Goal: Transaction & Acquisition: Book appointment/travel/reservation

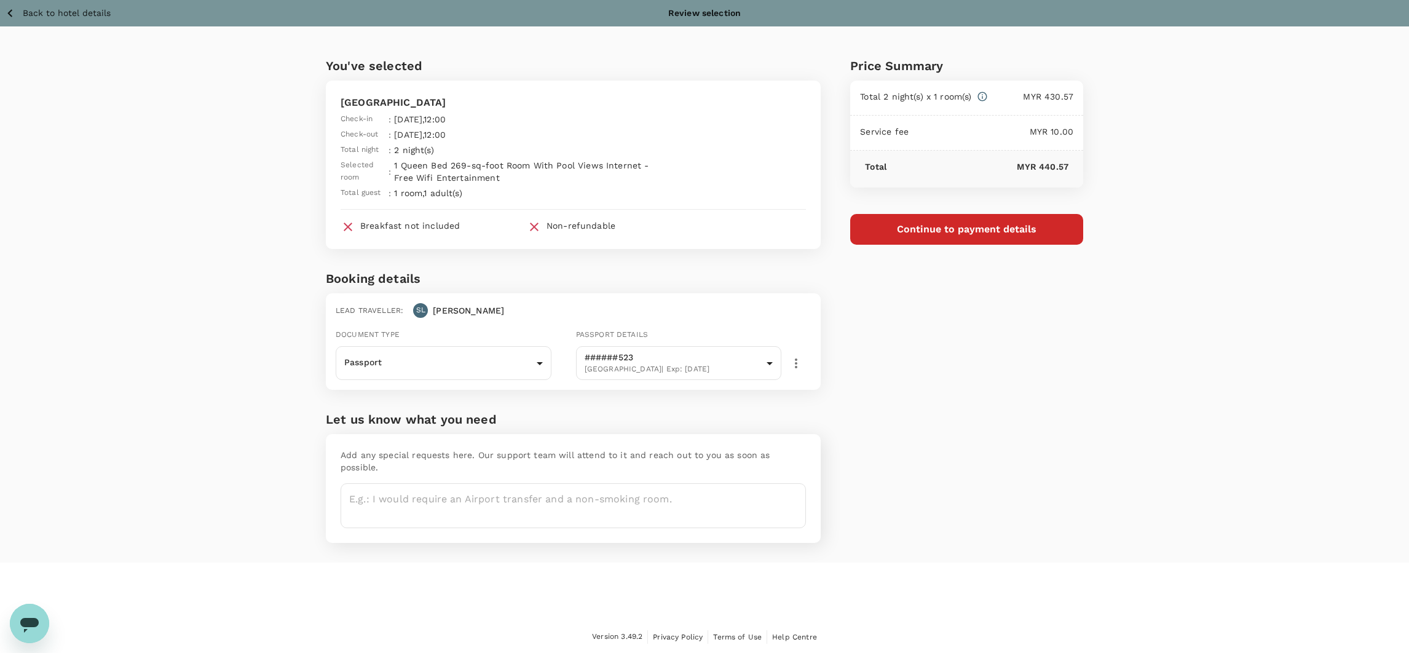
click at [24, 9] on p "Back to hotel details" at bounding box center [67, 13] width 88 height 13
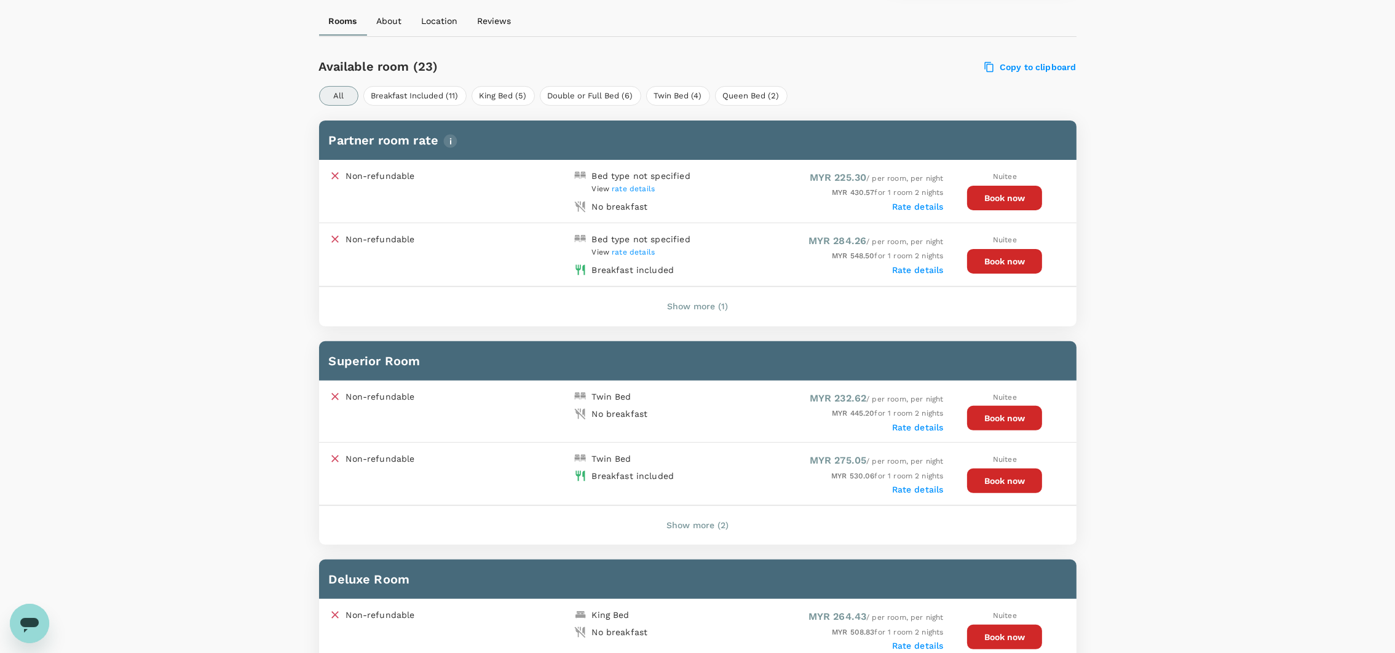
scroll to position [548, 0]
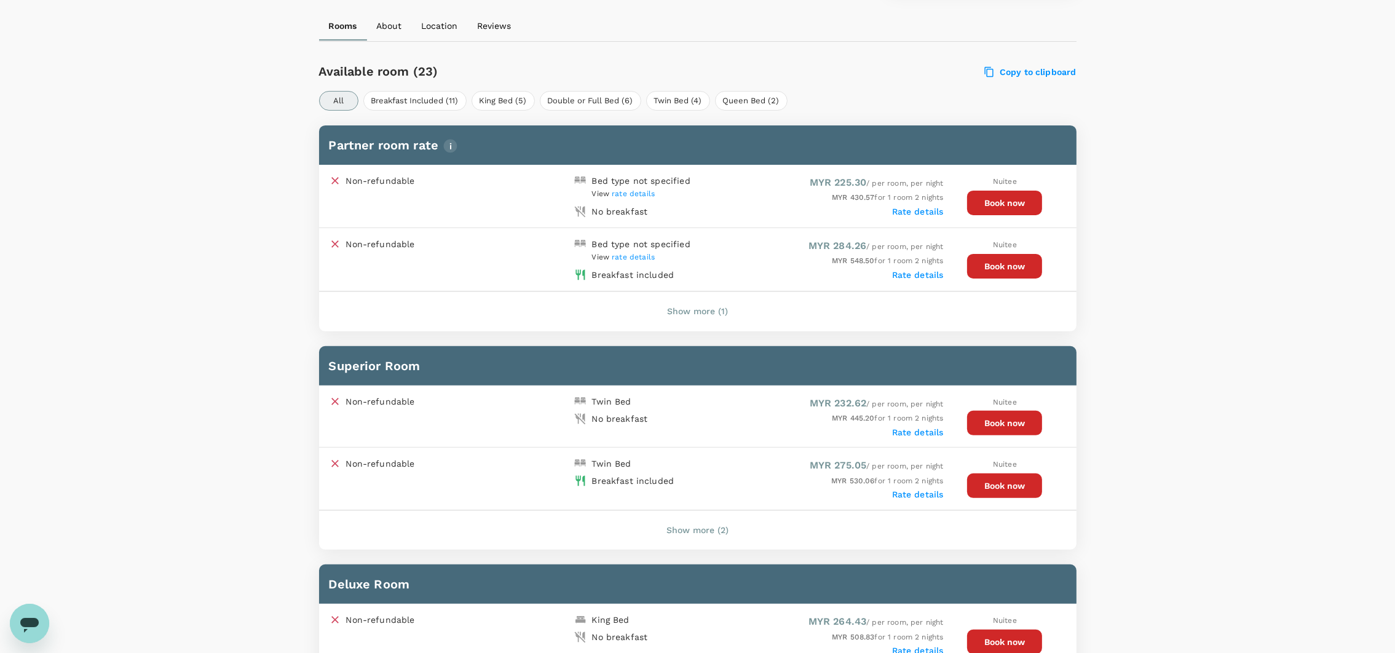
click at [1002, 258] on button "Book now" at bounding box center [1004, 266] width 75 height 25
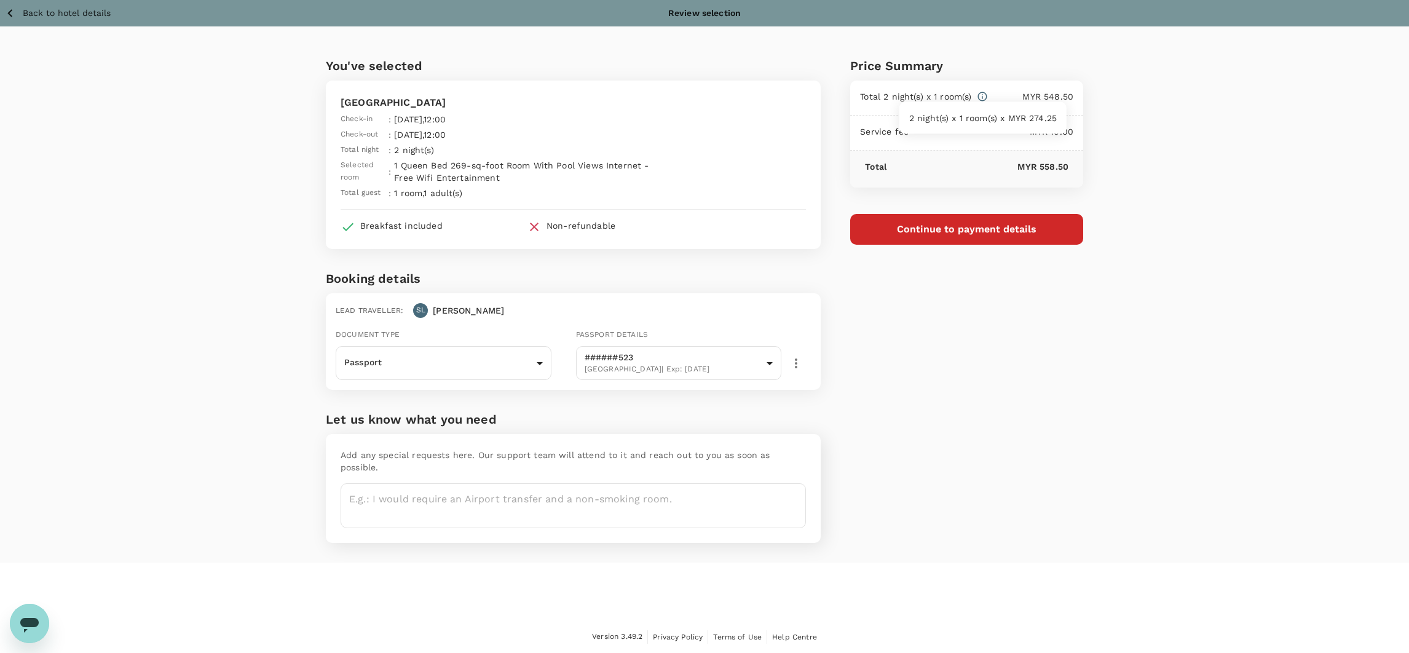
click at [983, 97] on icon at bounding box center [981, 96] width 9 height 9
click at [1018, 371] on div "Price Summary Total 2 night(s) x 1 room(s) MYR 548.50 Service fee MYR 10.00 Tot…" at bounding box center [952, 294] width 262 height 536
click at [40, 7] on p "Back to hotel details" at bounding box center [67, 13] width 88 height 13
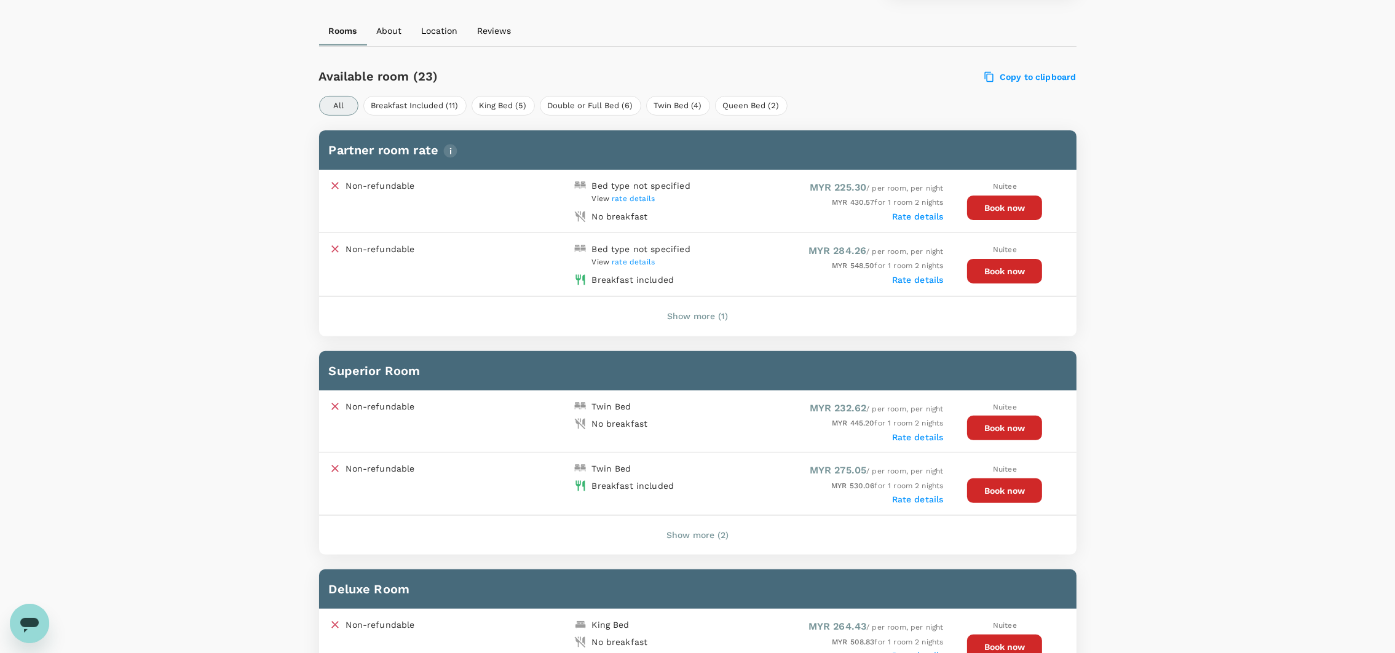
scroll to position [543, 0]
click at [1012, 272] on button "Book now" at bounding box center [1004, 271] width 75 height 25
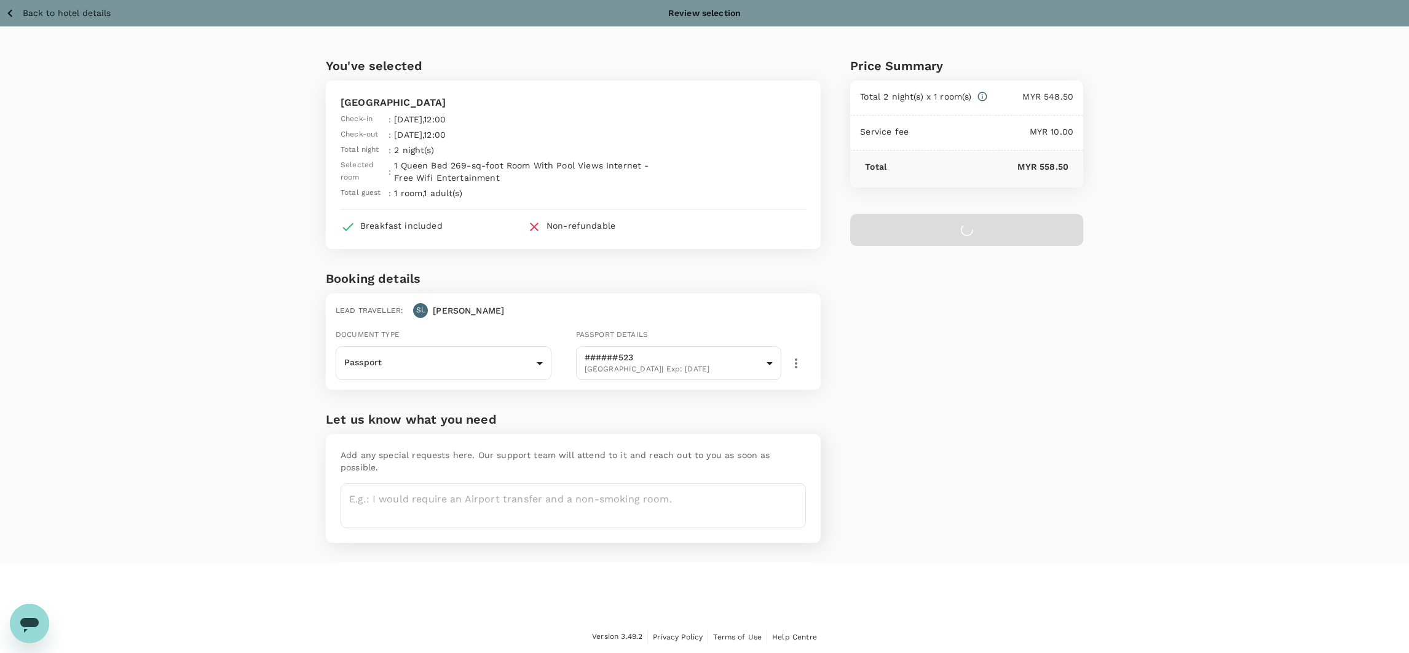
click at [41, 12] on p "Back to hotel details" at bounding box center [67, 13] width 88 height 13
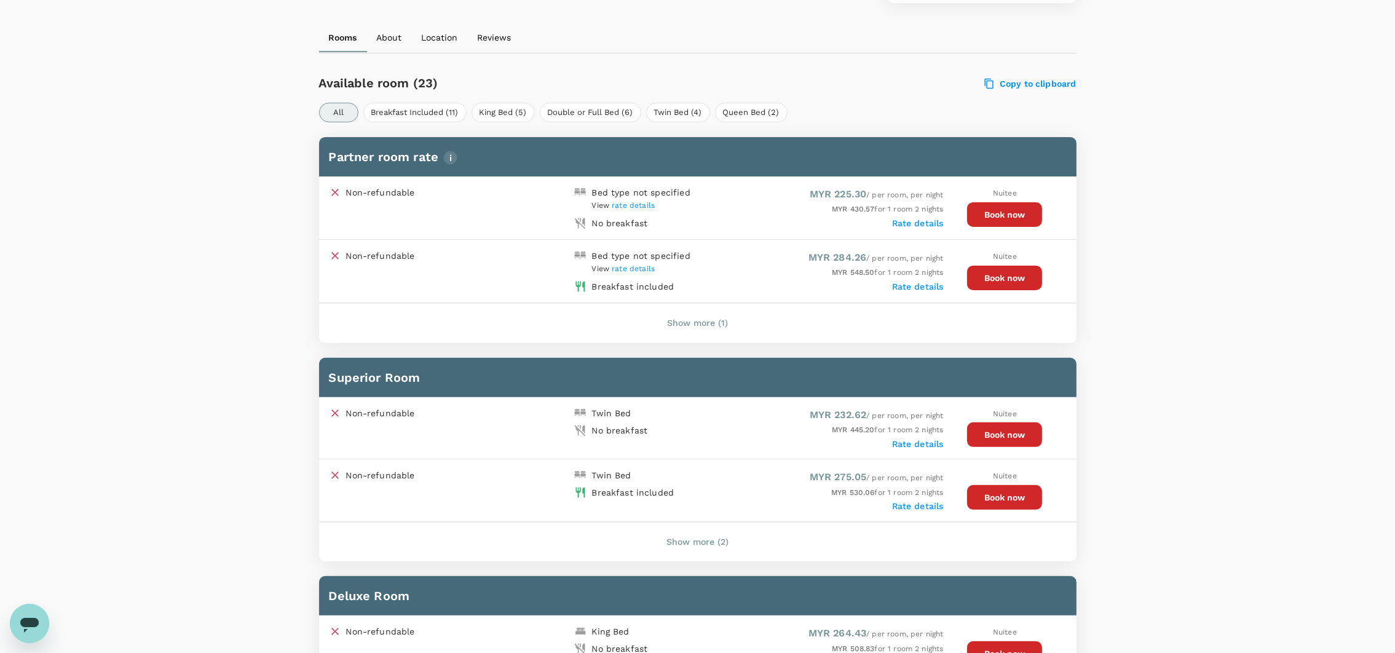
scroll to position [543, 0]
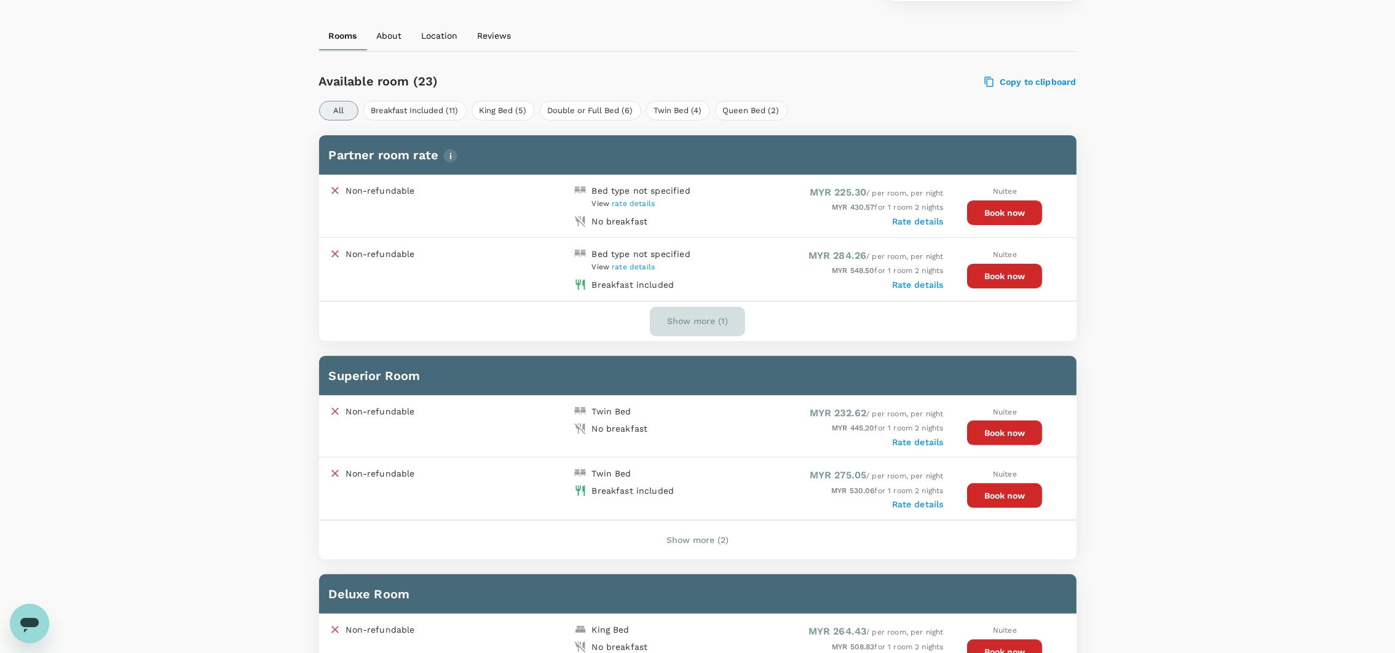
click at [689, 322] on button "Show more (1)" at bounding box center [697, 322] width 95 height 30
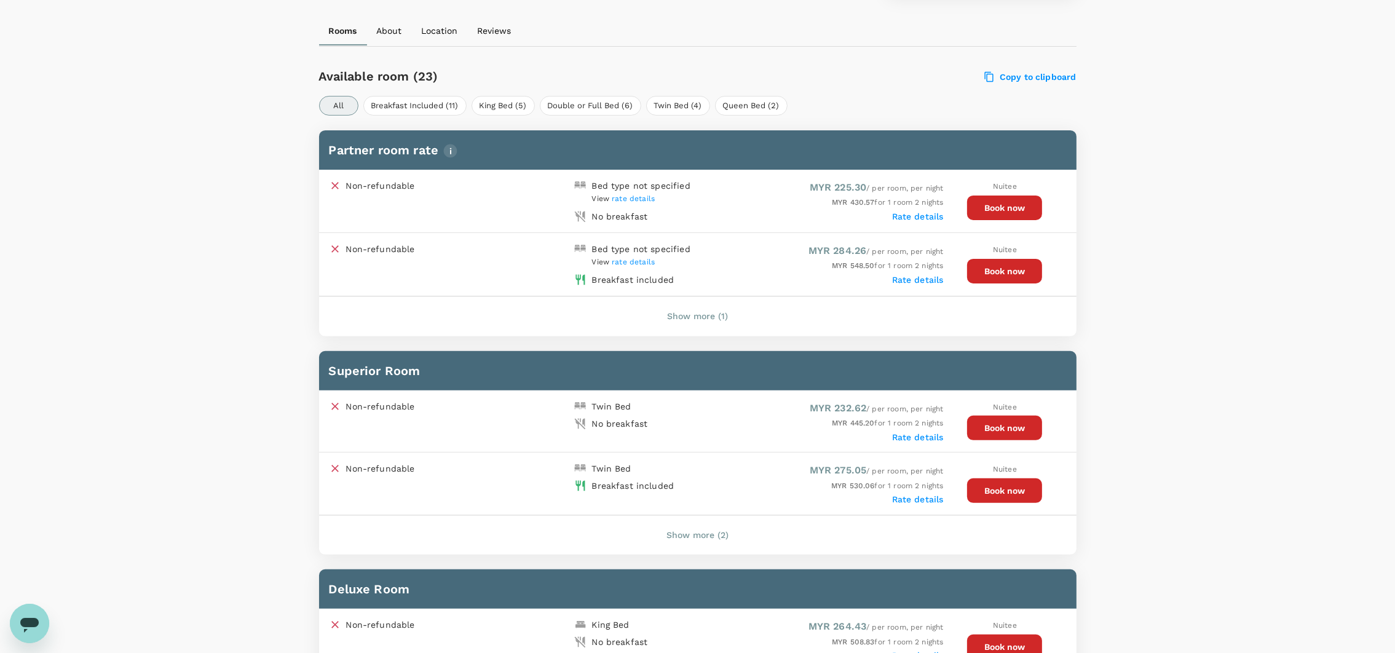
scroll to position [537, 0]
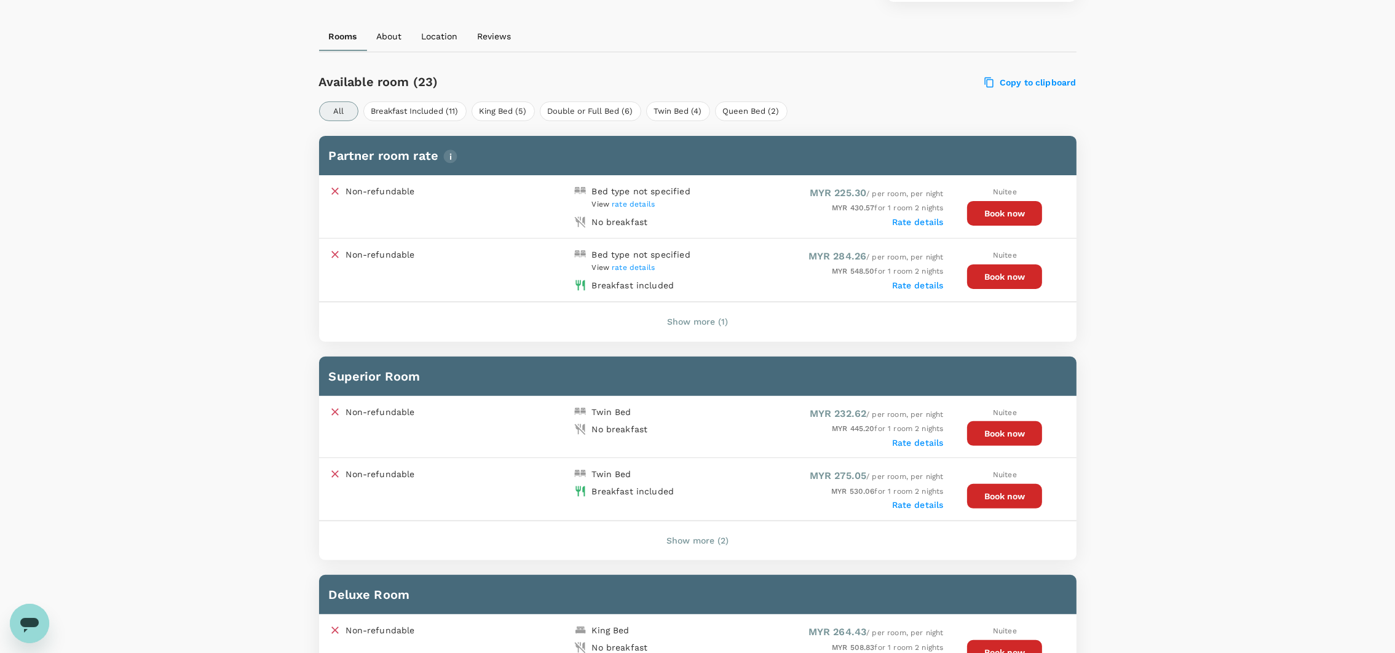
click at [703, 315] on button "Show more (1)" at bounding box center [697, 322] width 95 height 30
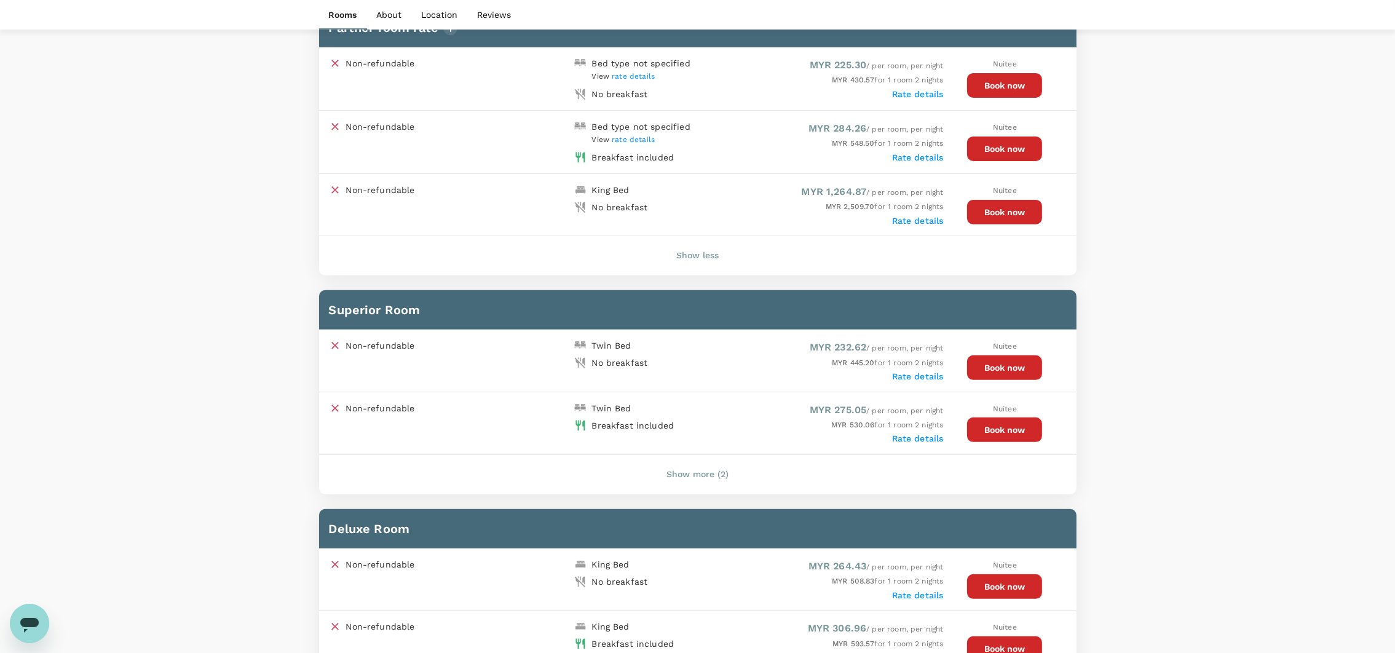
scroll to position [722, 0]
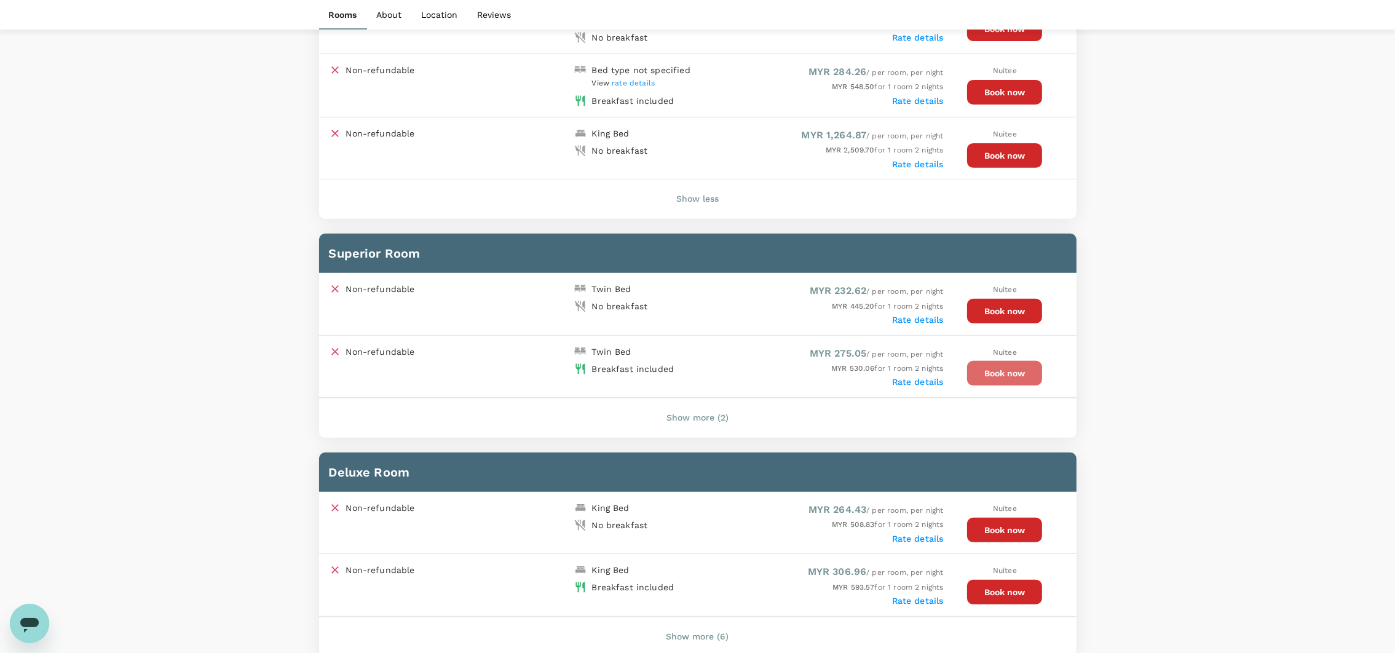
click at [1001, 374] on button "Book now" at bounding box center [1004, 373] width 75 height 25
click at [692, 419] on button "Show more (2)" at bounding box center [697, 419] width 97 height 30
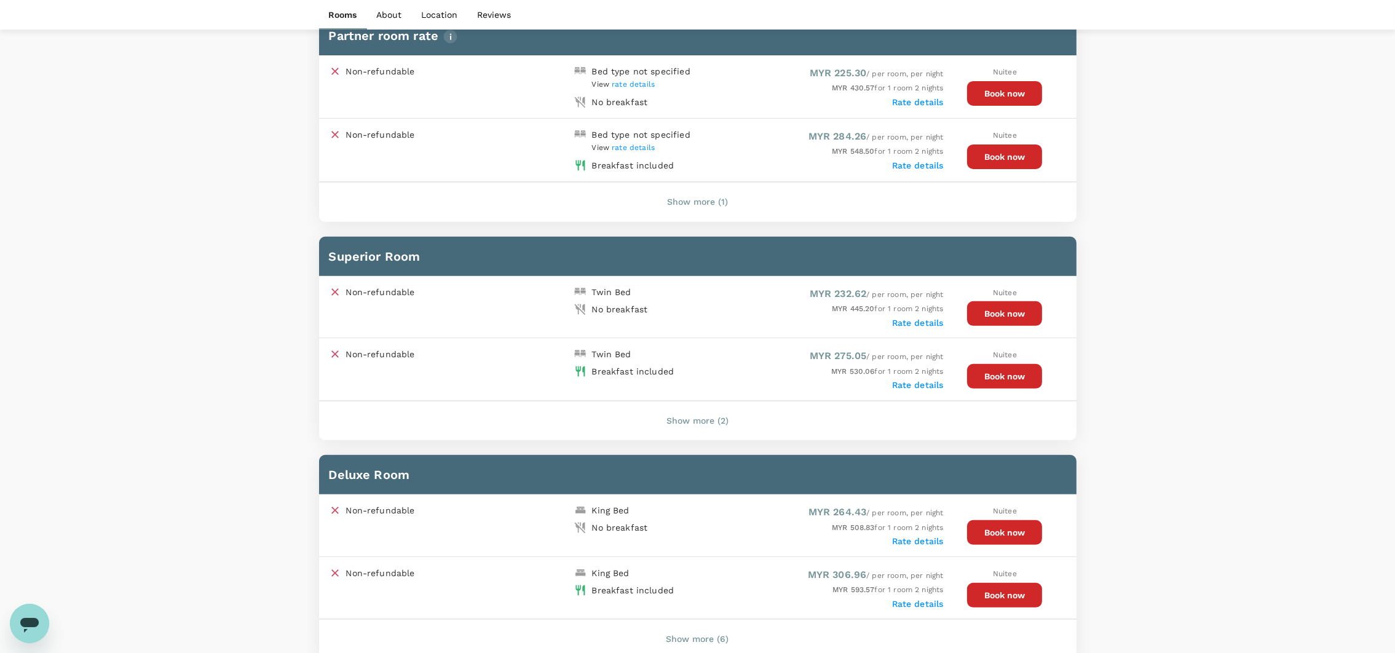
scroll to position [722, 0]
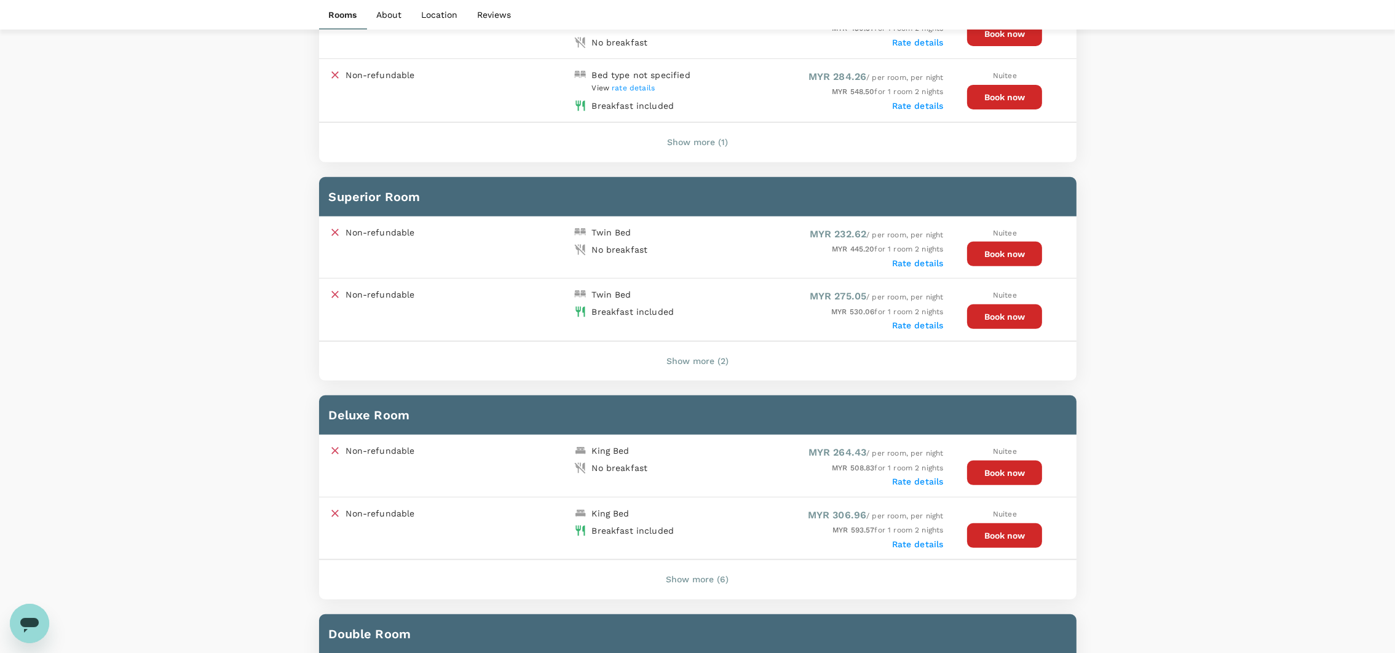
click at [669, 356] on button "Show more (2)" at bounding box center [697, 362] width 97 height 30
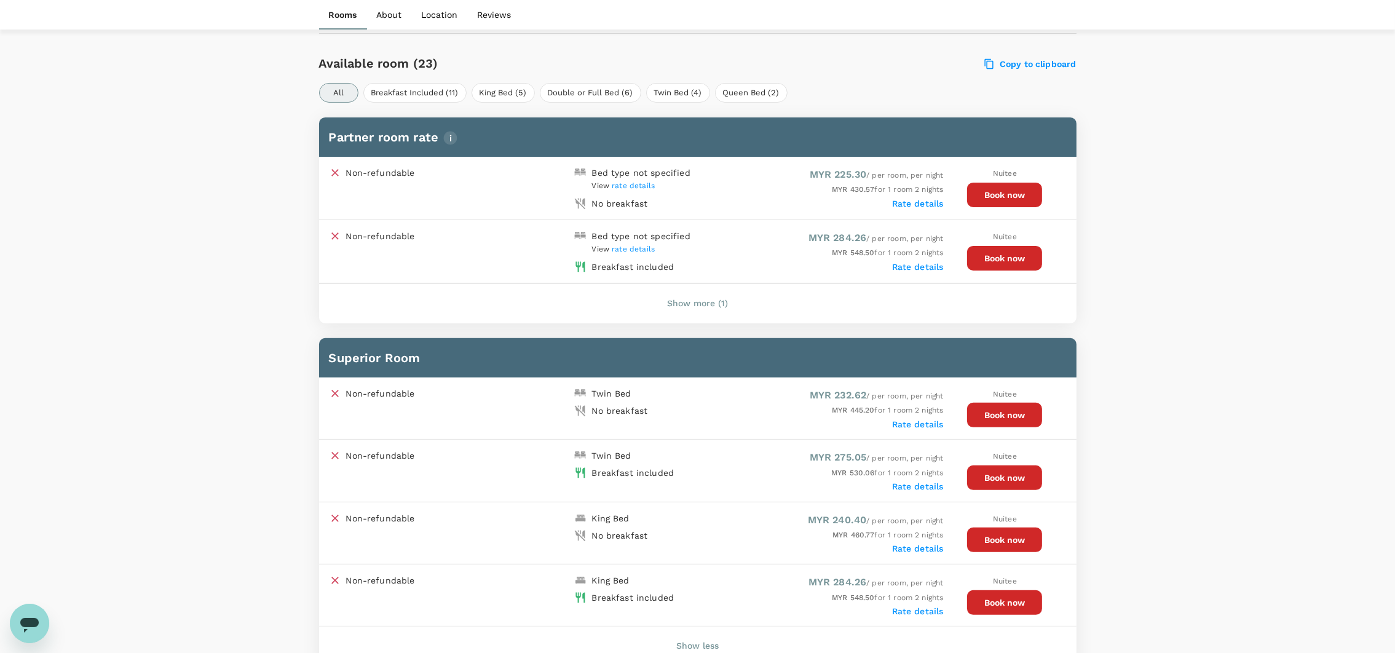
scroll to position [645, 0]
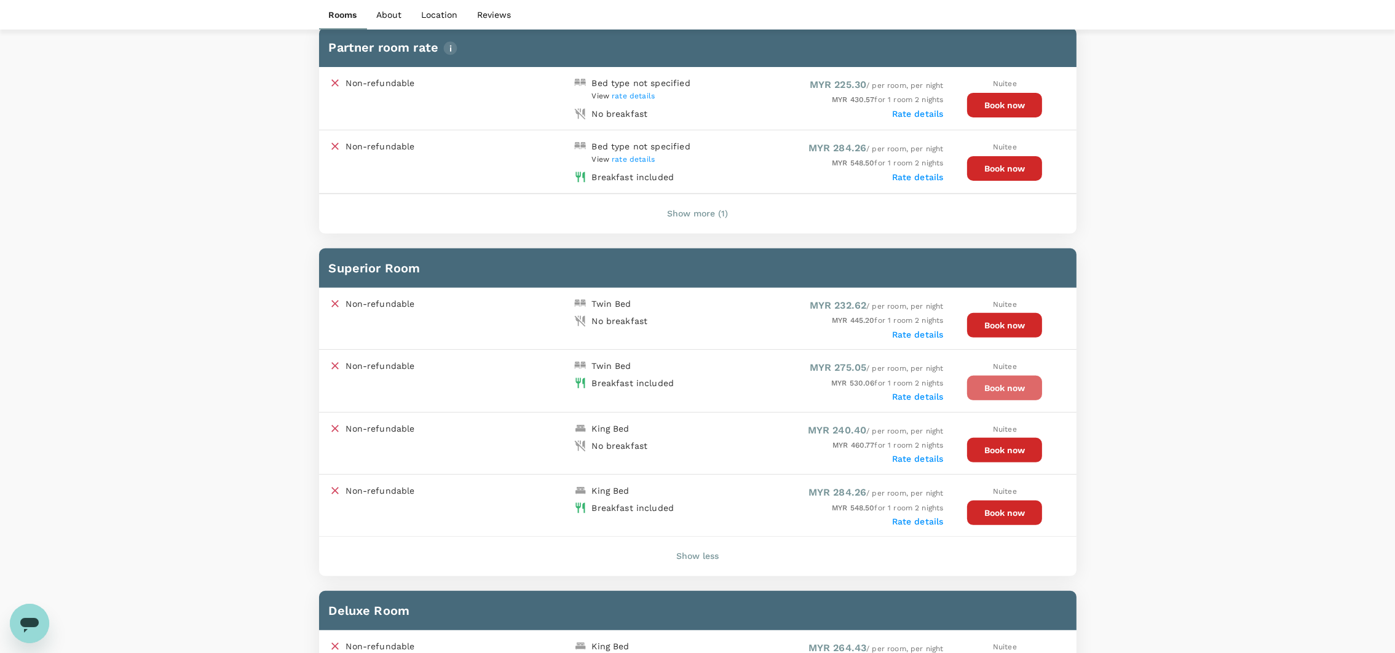
click at [987, 376] on button "Book now" at bounding box center [1004, 388] width 75 height 25
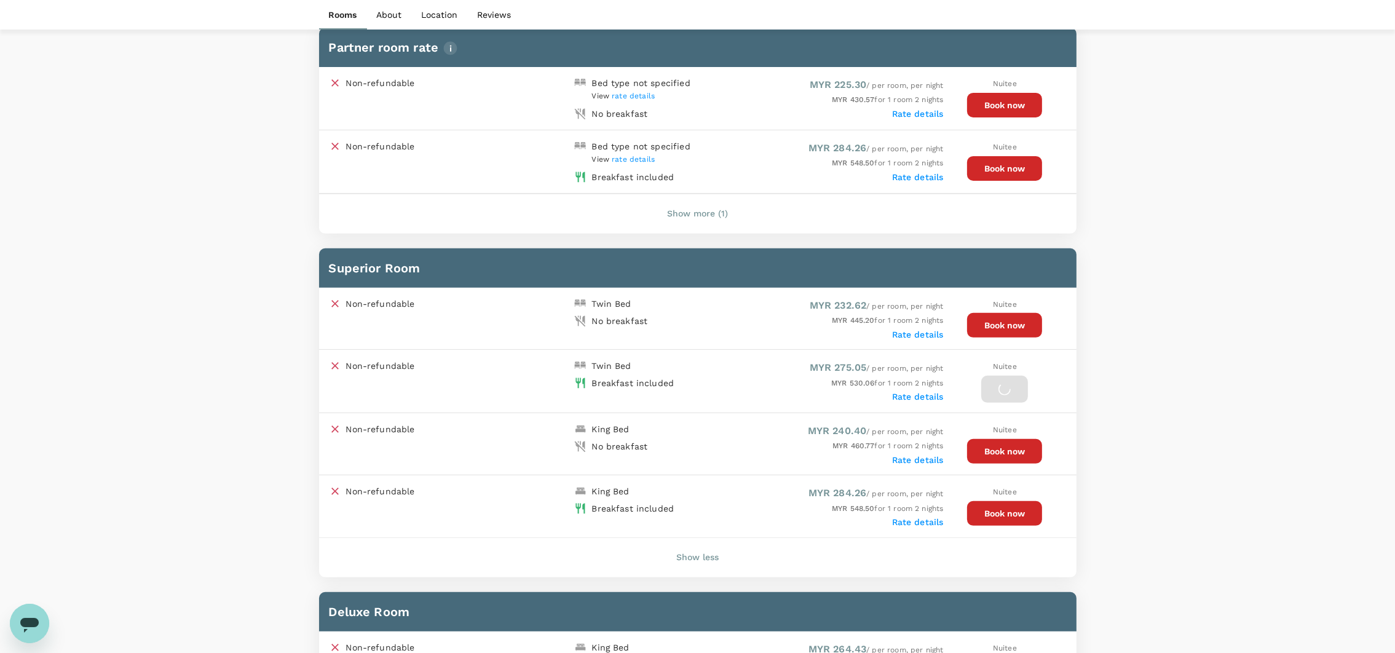
scroll to position [184, 0]
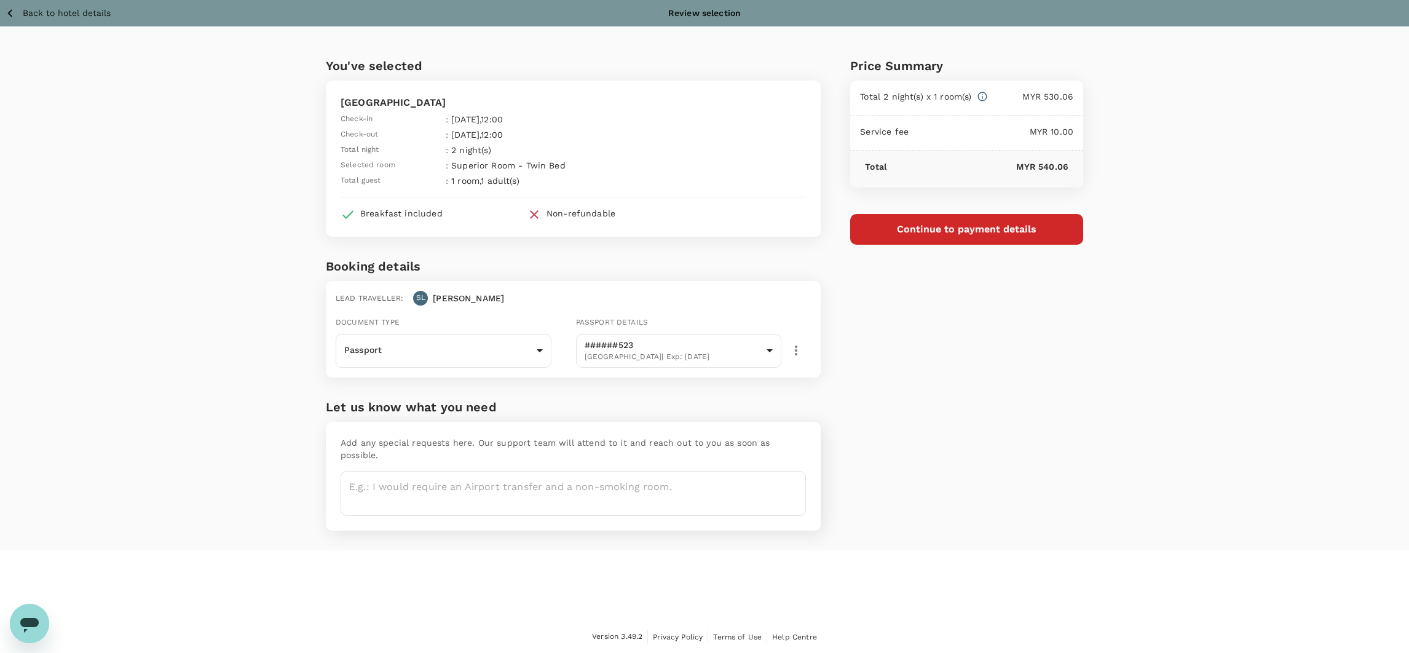
click at [983, 399] on div "Price Summary Total 2 night(s) x 1 room(s) MYR 530.06 Service fee MYR 10.00 Tot…" at bounding box center [952, 288] width 262 height 524
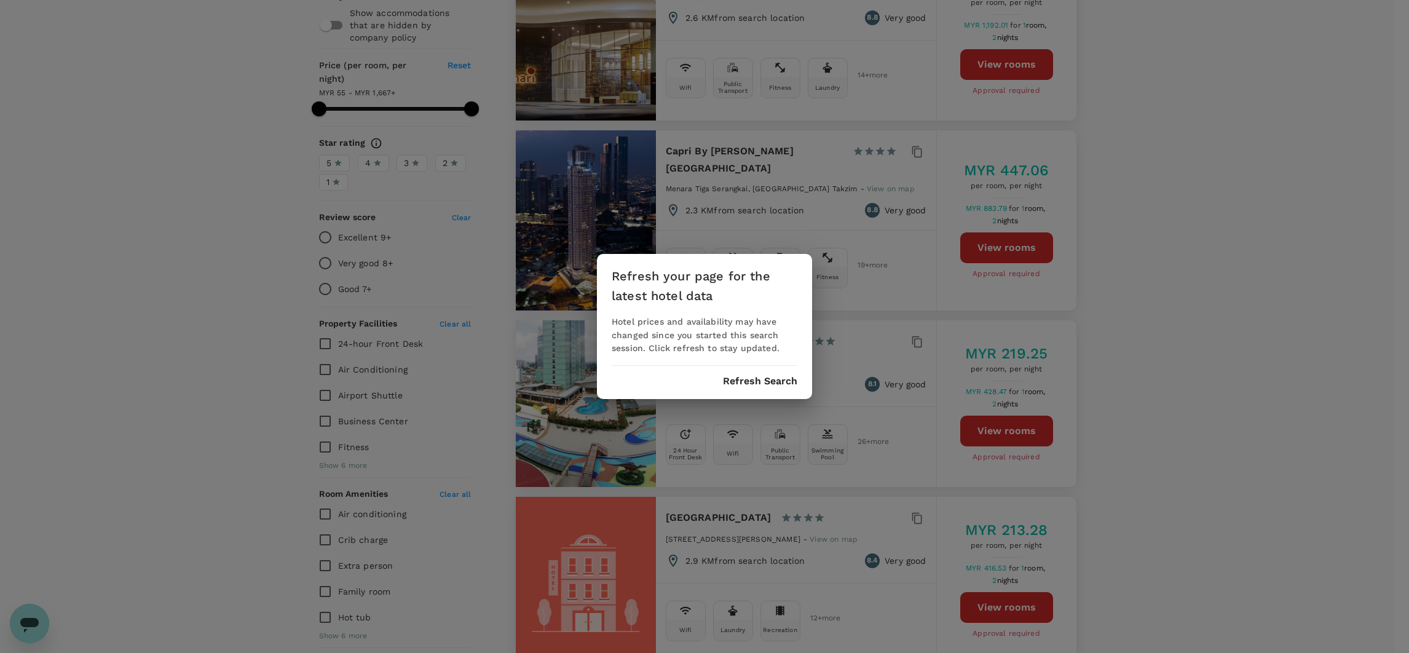
click at [743, 383] on button "Refresh Search" at bounding box center [760, 381] width 74 height 11
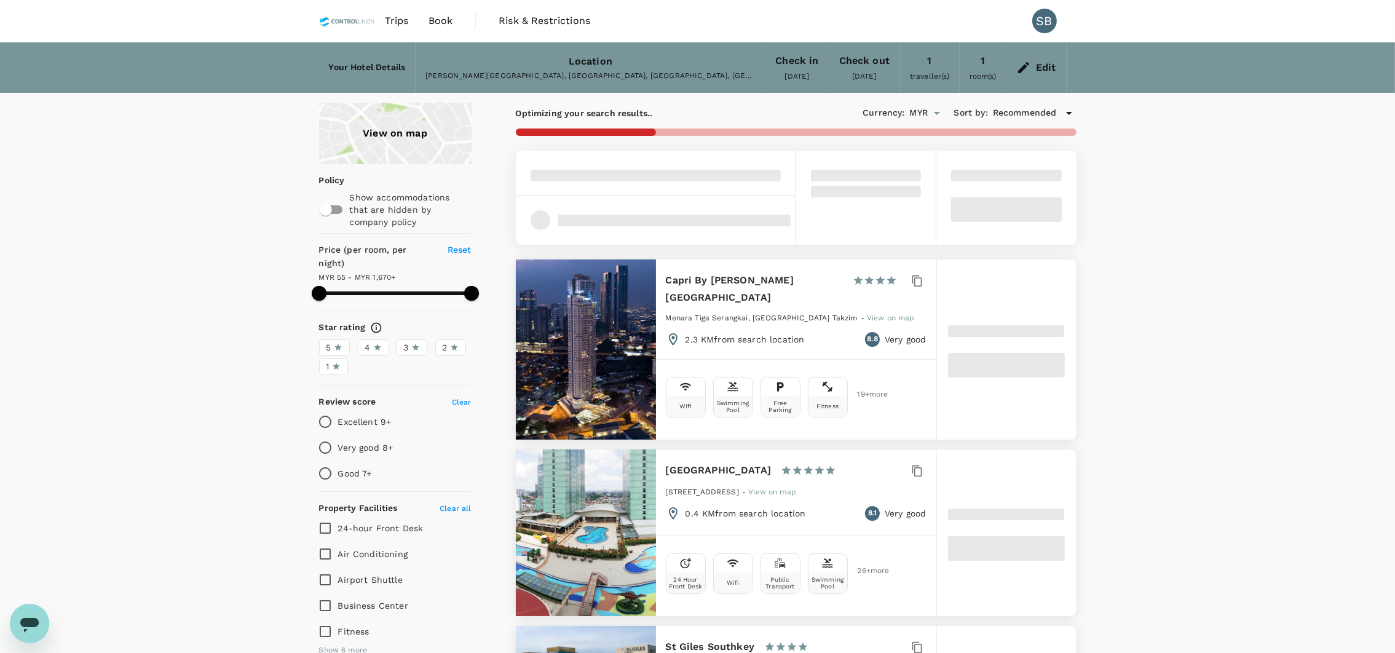
type input "1669.91"
click at [443, 16] on span "Book" at bounding box center [440, 21] width 25 height 15
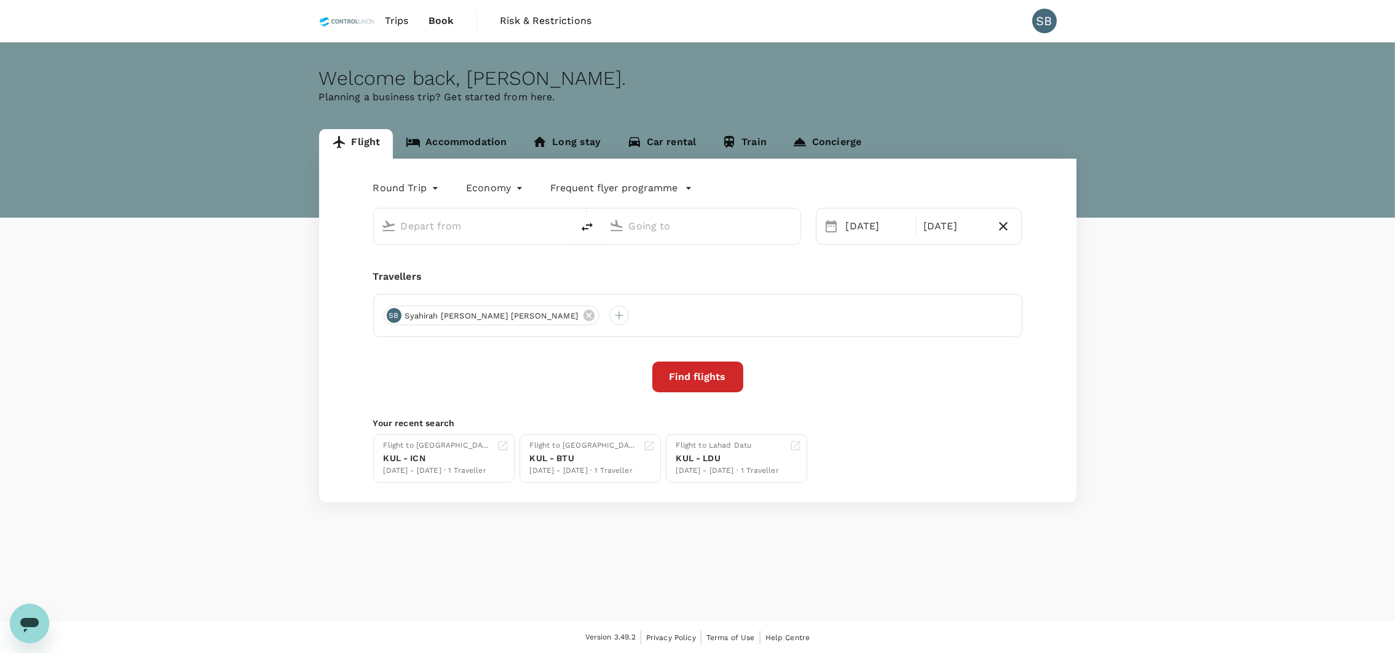
type input "Kuala Lumpur Intl (KUL)"
type input "Incheon Intl (ICN)"
type input "Kuala Lumpur Intl (KUL)"
type input "Incheon Intl (ICN)"
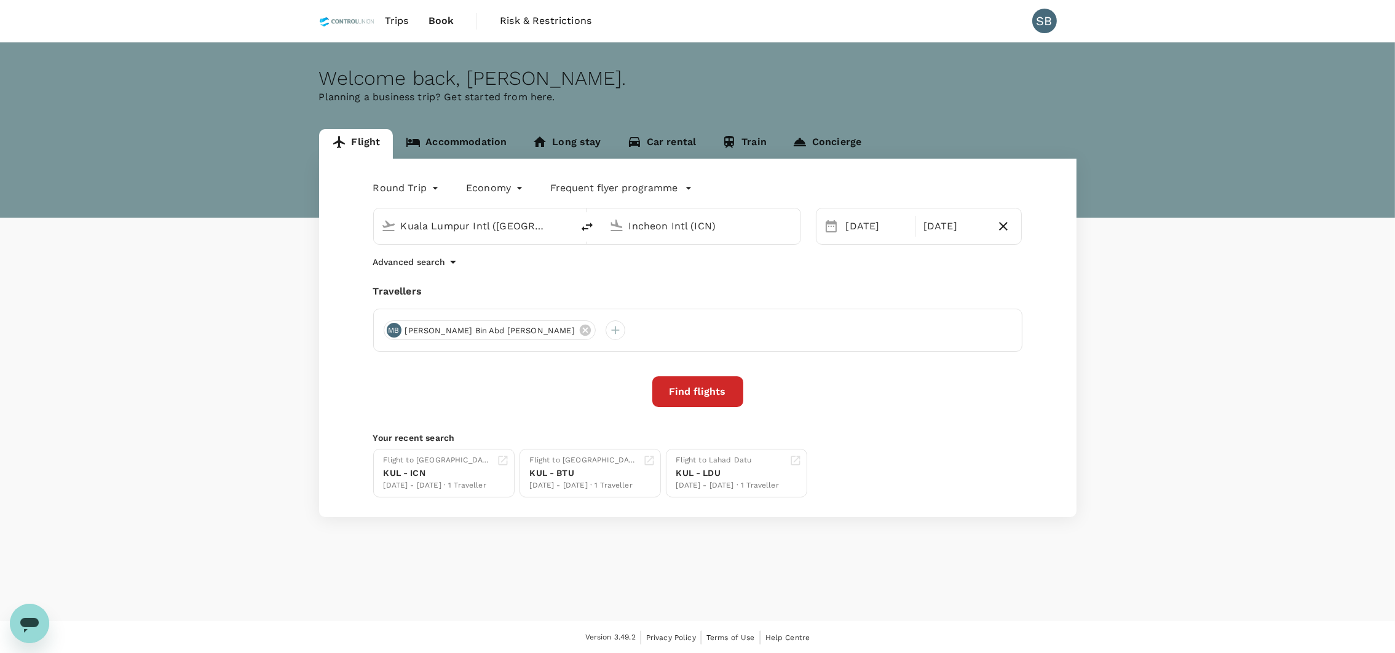
click at [728, 394] on button "Find flights" at bounding box center [697, 391] width 91 height 31
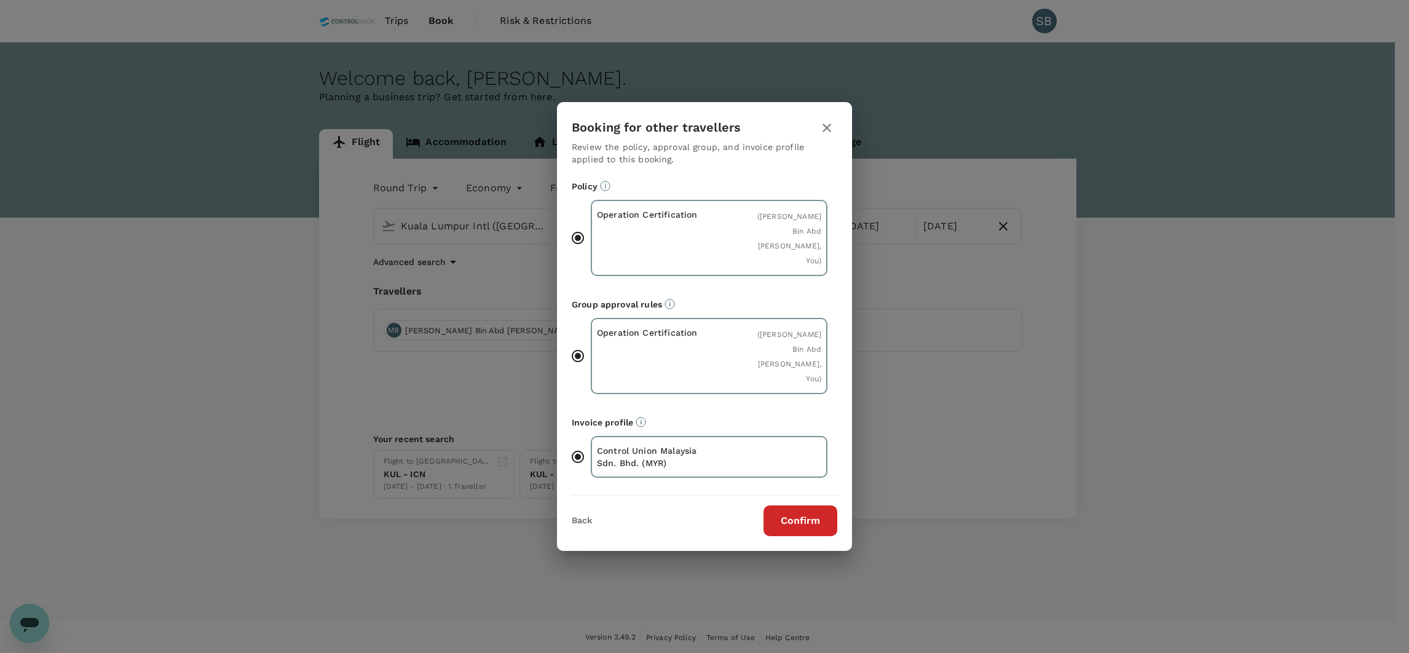
click at [806, 505] on button "Confirm" at bounding box center [800, 520] width 74 height 31
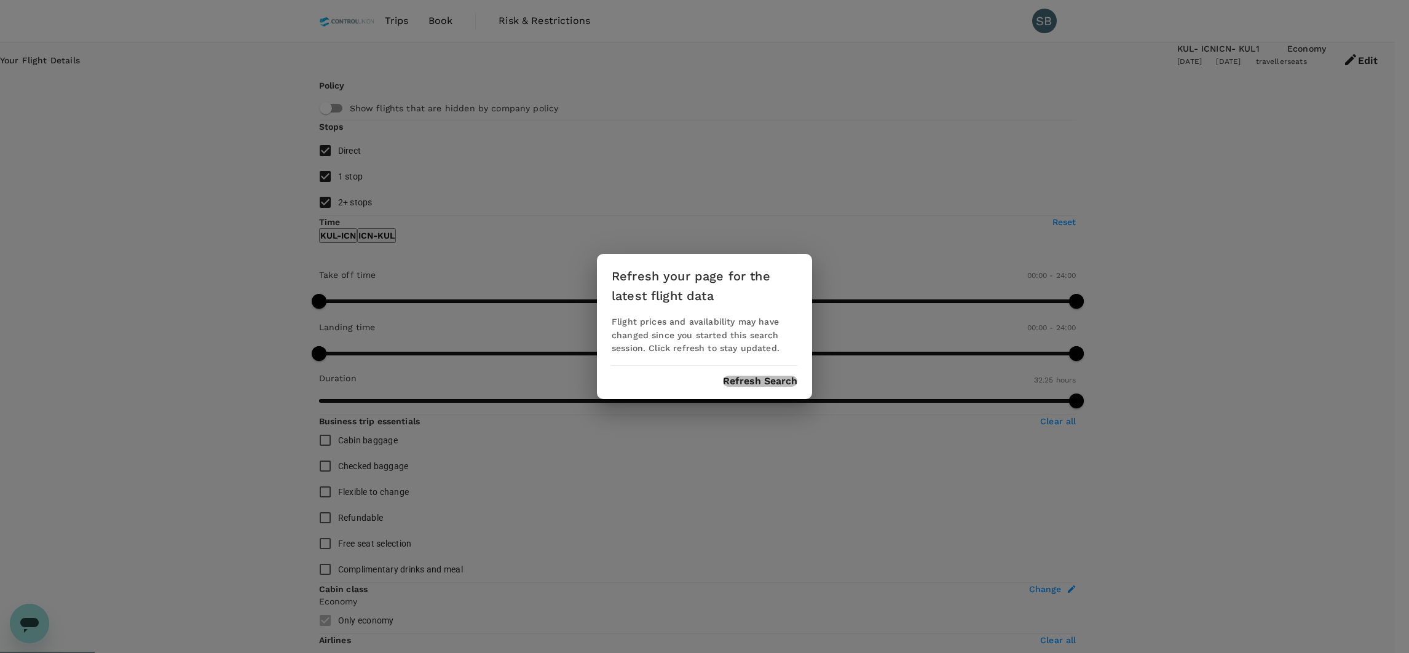
click at [753, 381] on button "Refresh Search" at bounding box center [760, 381] width 74 height 11
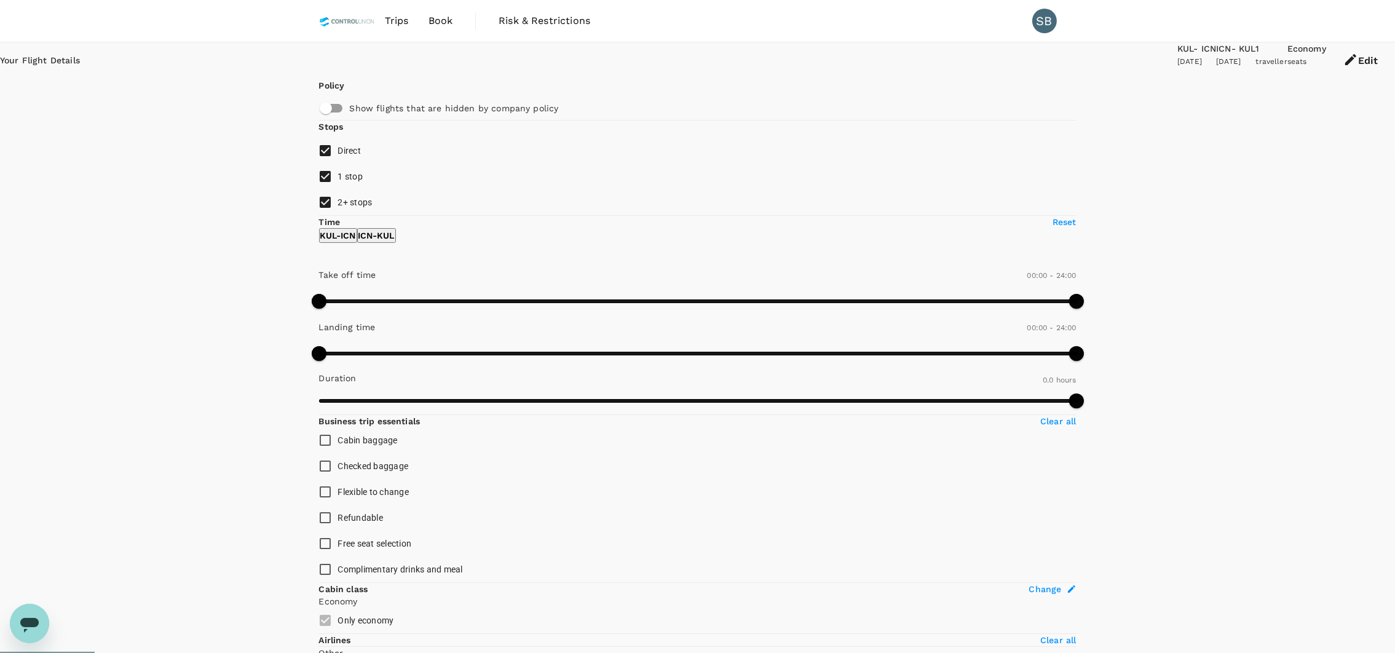
type input "1215"
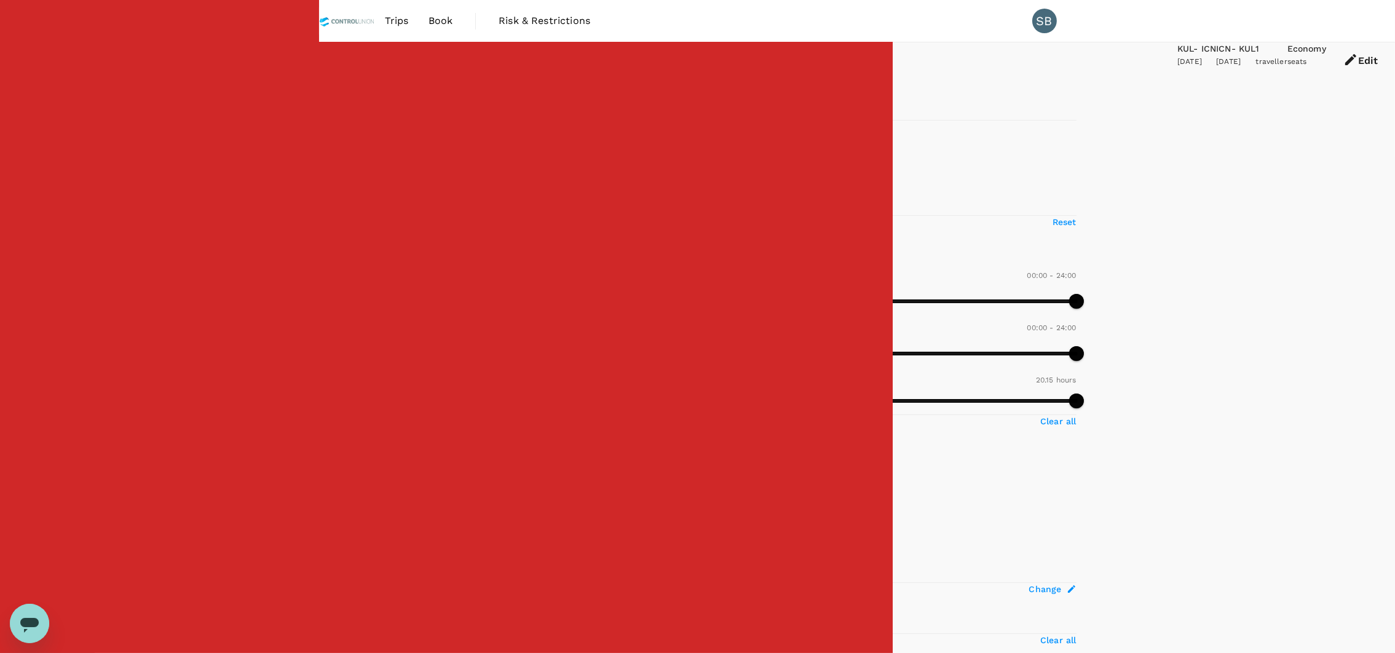
drag, startPoint x: 328, startPoint y: 249, endPoint x: 325, endPoint y: 240, distance: 8.9
click at [326, 215] on input "2+ stops" at bounding box center [325, 202] width 26 height 26
checkbox input "false"
click at [324, 189] on input "1 stop" at bounding box center [325, 176] width 26 height 26
checkbox input "false"
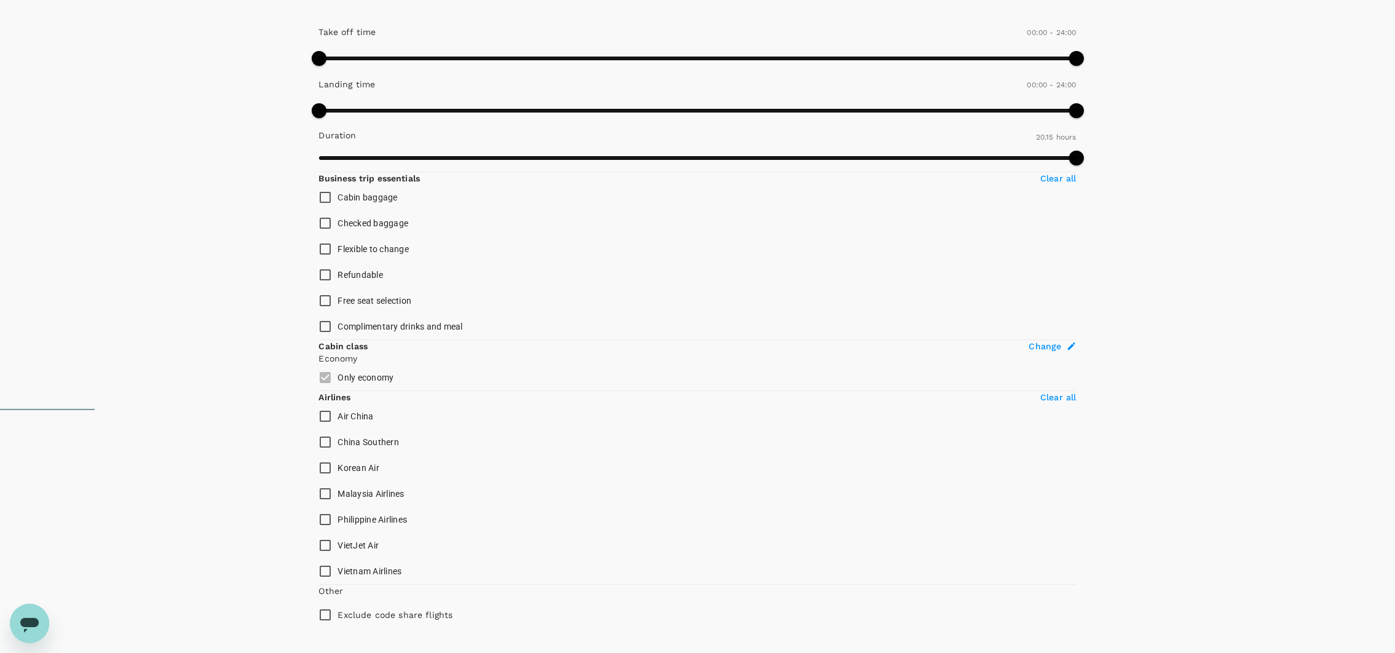
scroll to position [414, 0]
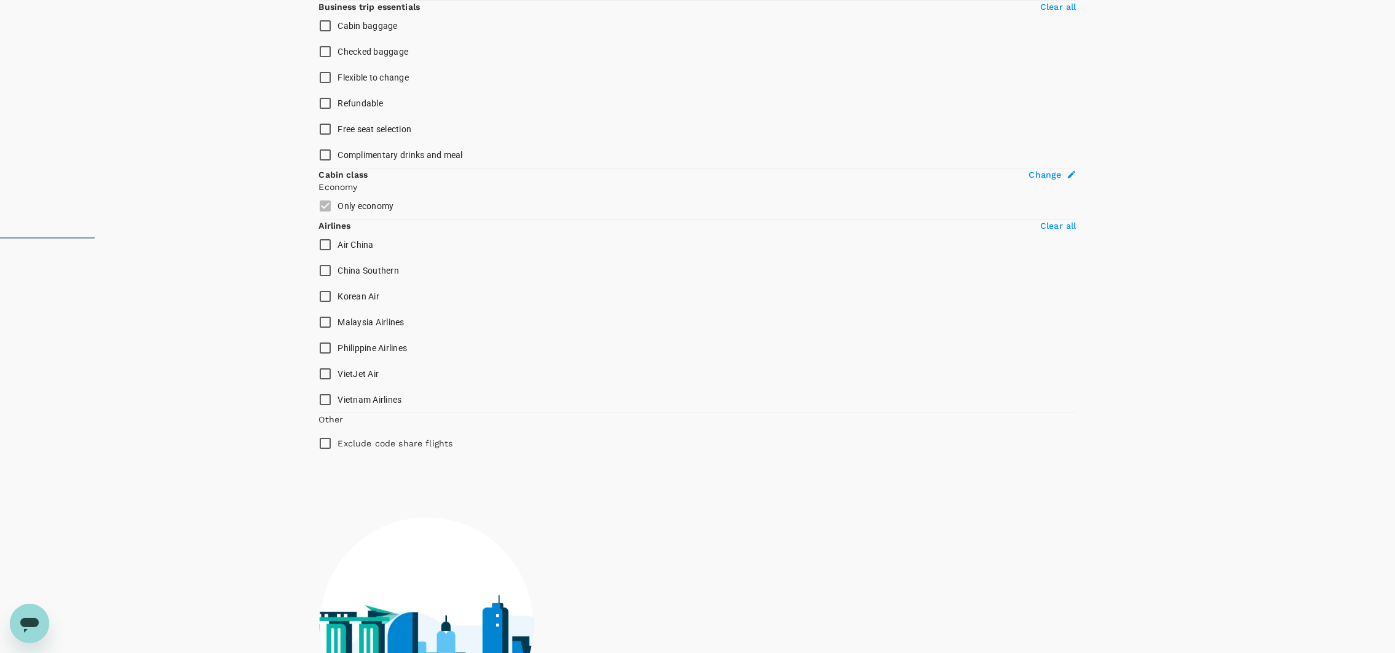
click at [327, 39] on input "Cabin baggage" at bounding box center [325, 26] width 26 height 26
checkbox input "true"
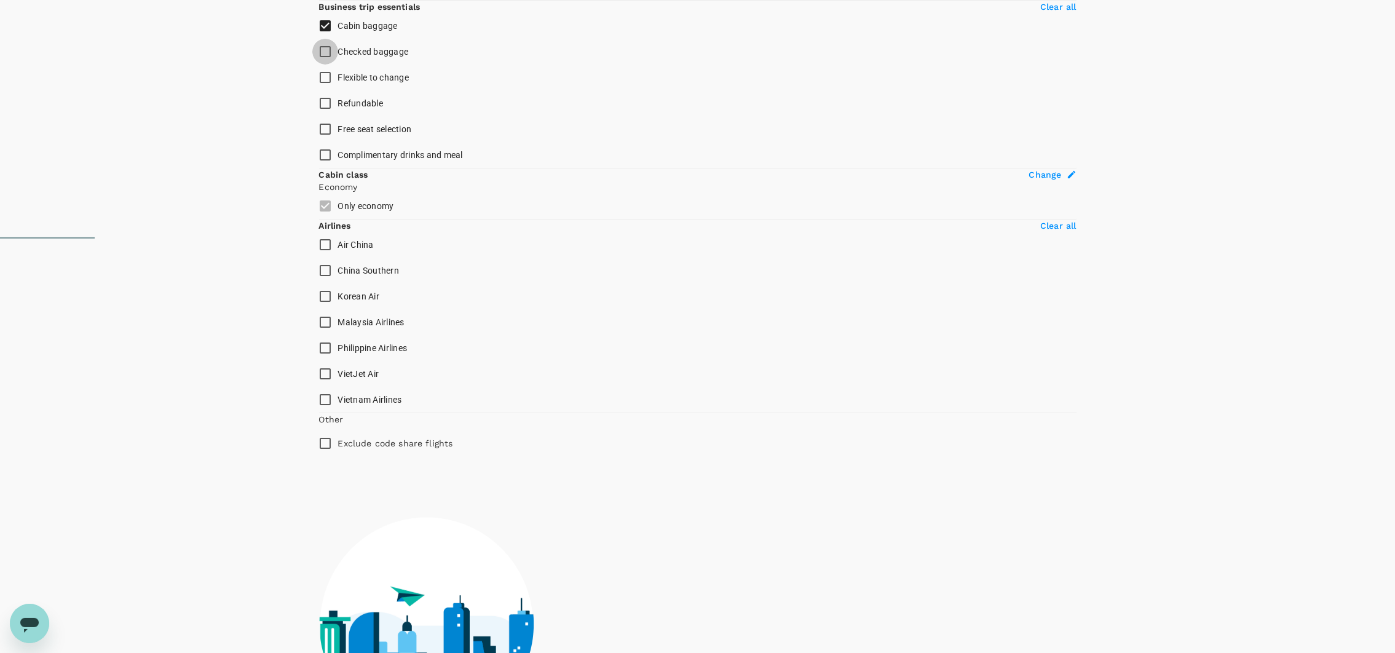
click at [321, 65] on input "Checked baggage" at bounding box center [325, 52] width 26 height 26
checkbox input "true"
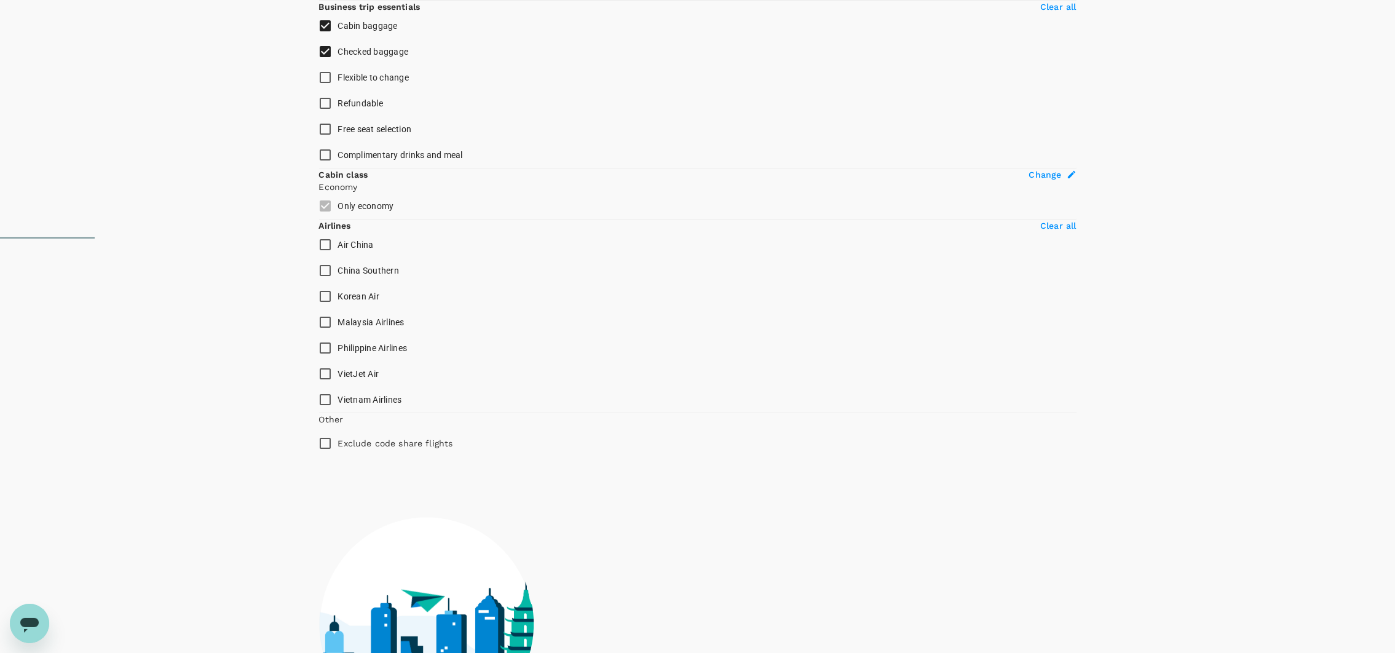
click at [324, 168] on input "Complimentary drinks and meal" at bounding box center [325, 155] width 26 height 26
checkbox input "true"
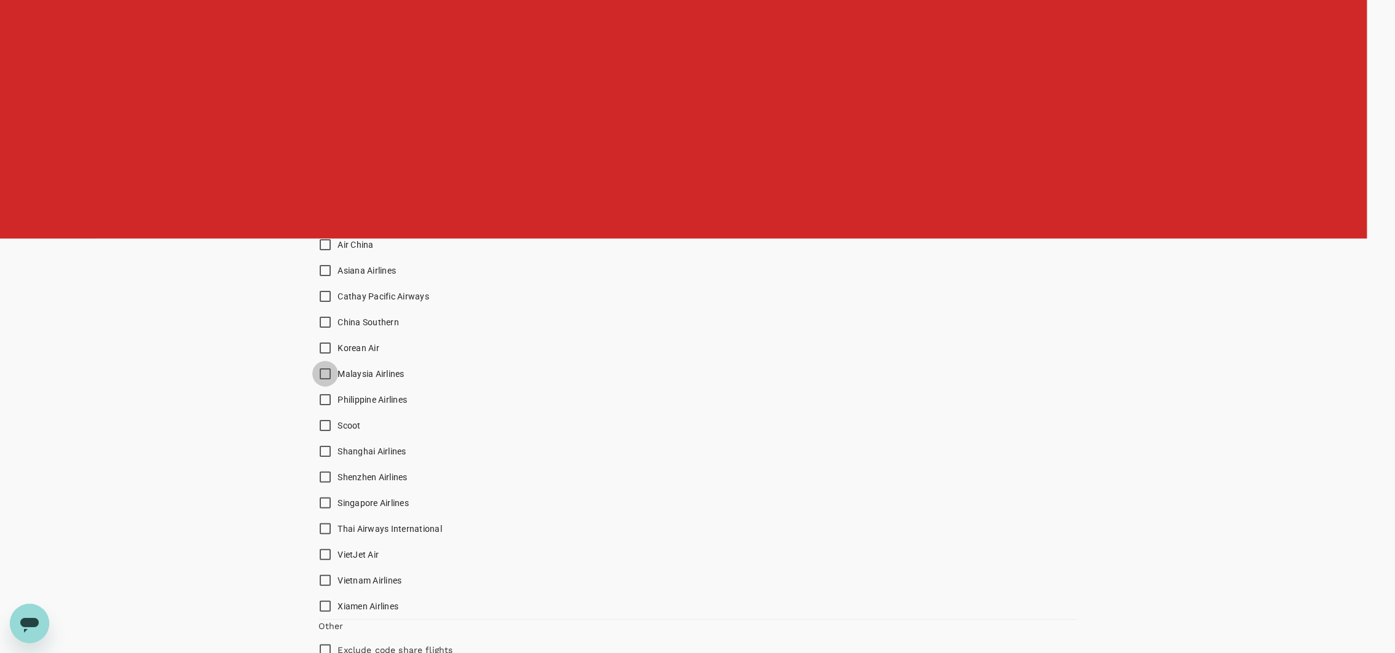
click at [322, 387] on input "Malaysia Airlines" at bounding box center [325, 374] width 26 height 26
checkbox input "true"
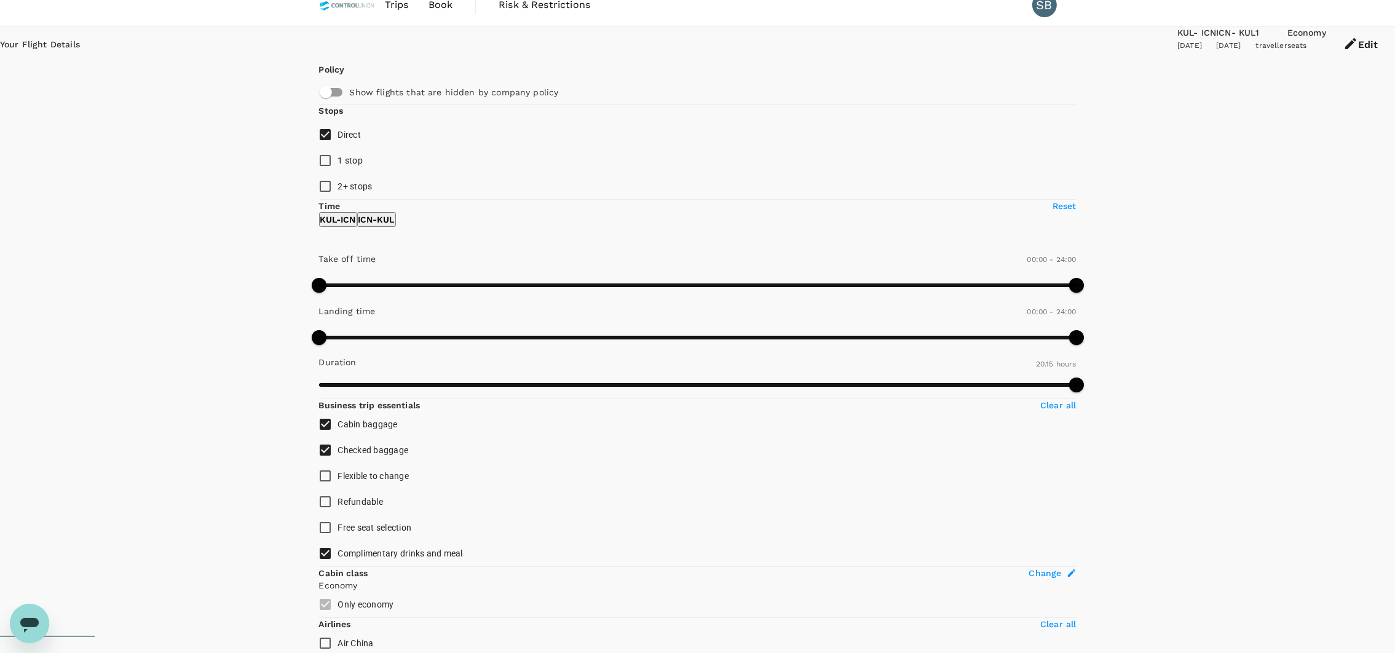
scroll to position [0, 0]
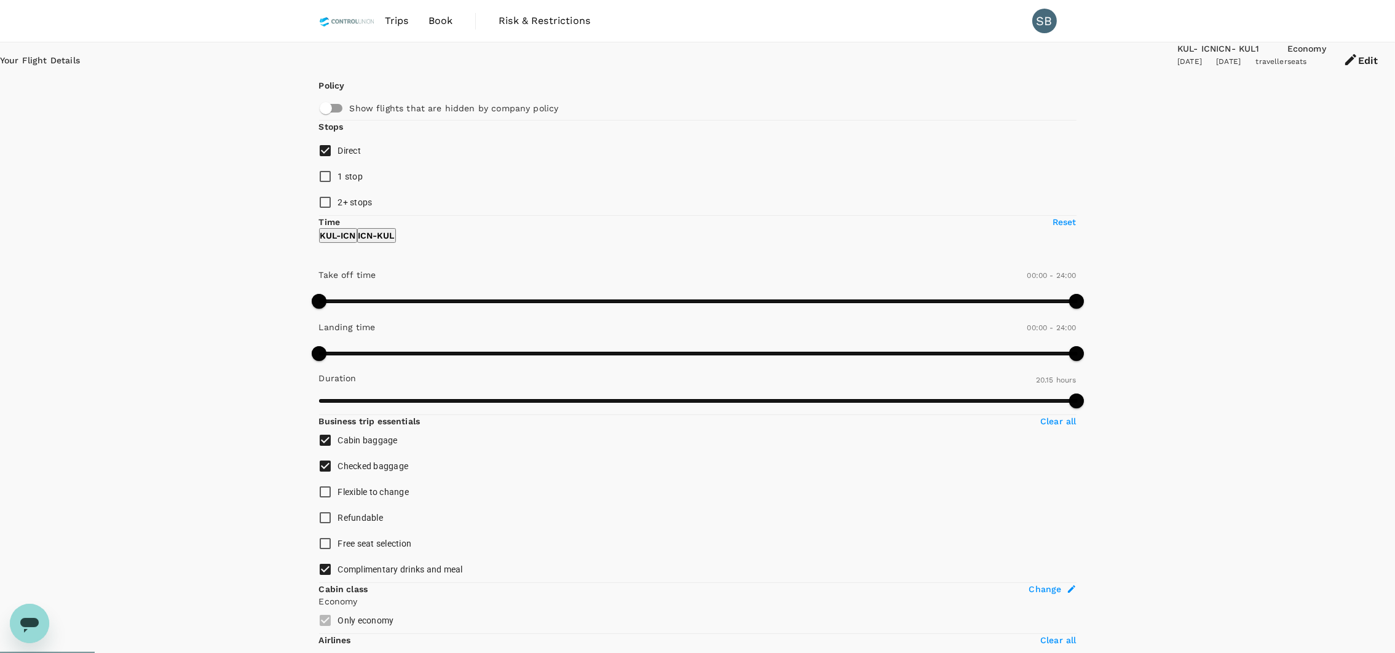
type input "1945"
checkbox input "false"
checkbox input "true"
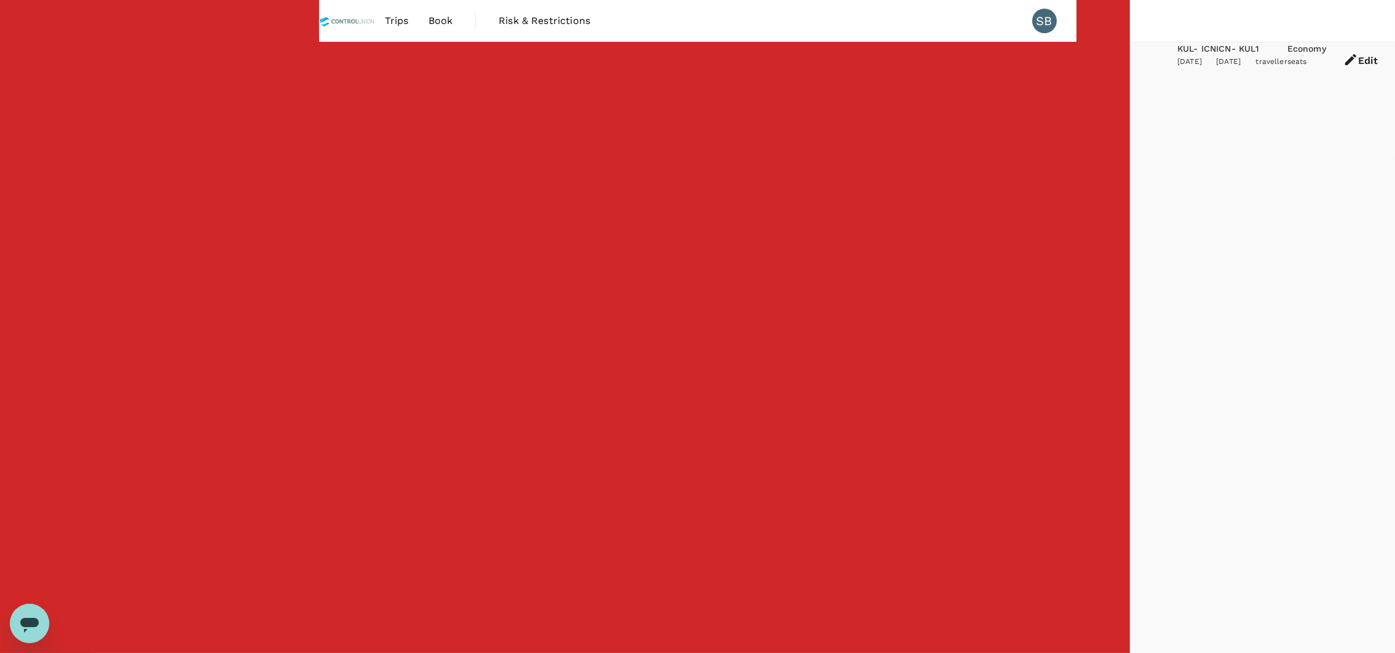
type input "MYR"
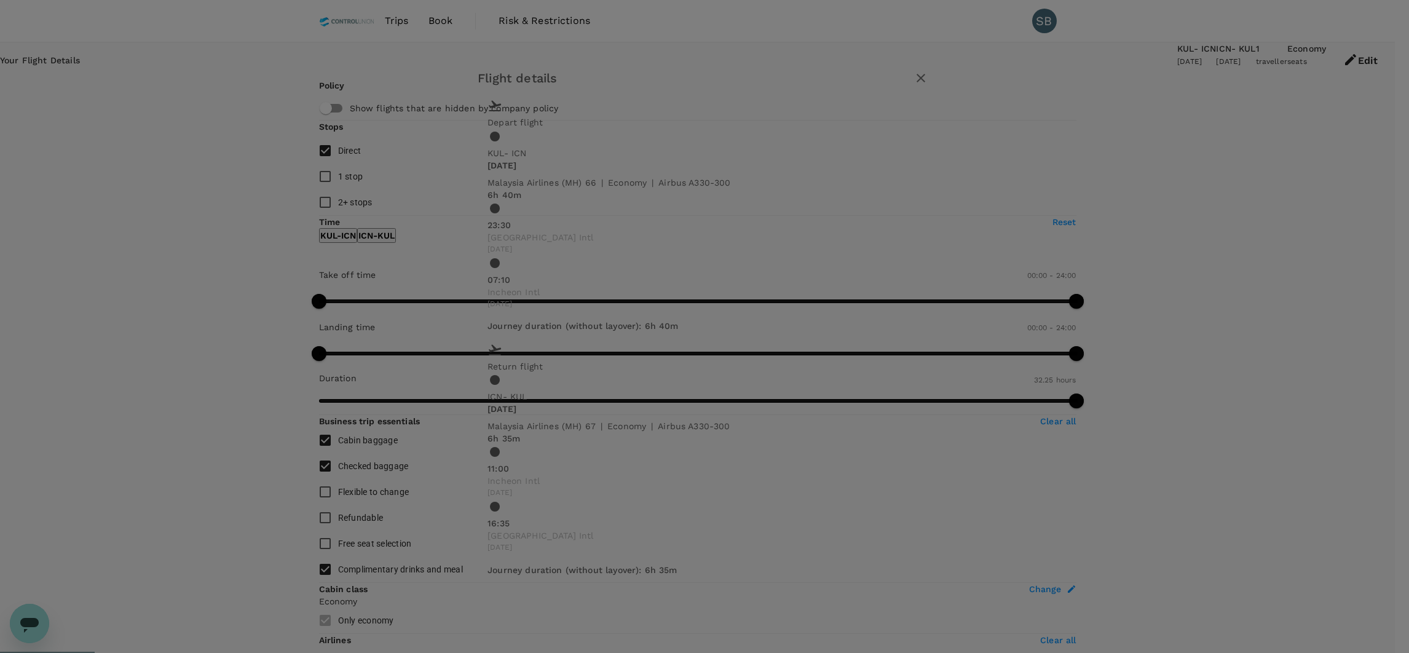
click at [928, 85] on icon "button" at bounding box center [920, 78] width 15 height 15
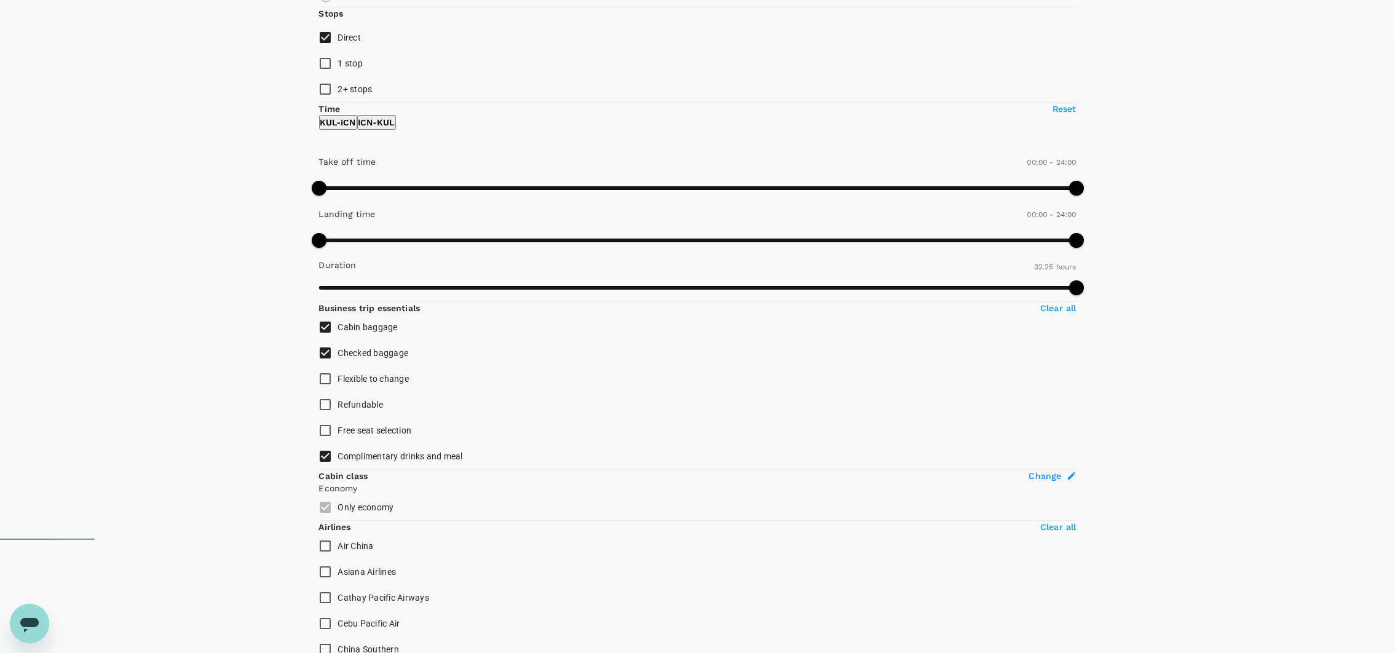
scroll to position [130, 0]
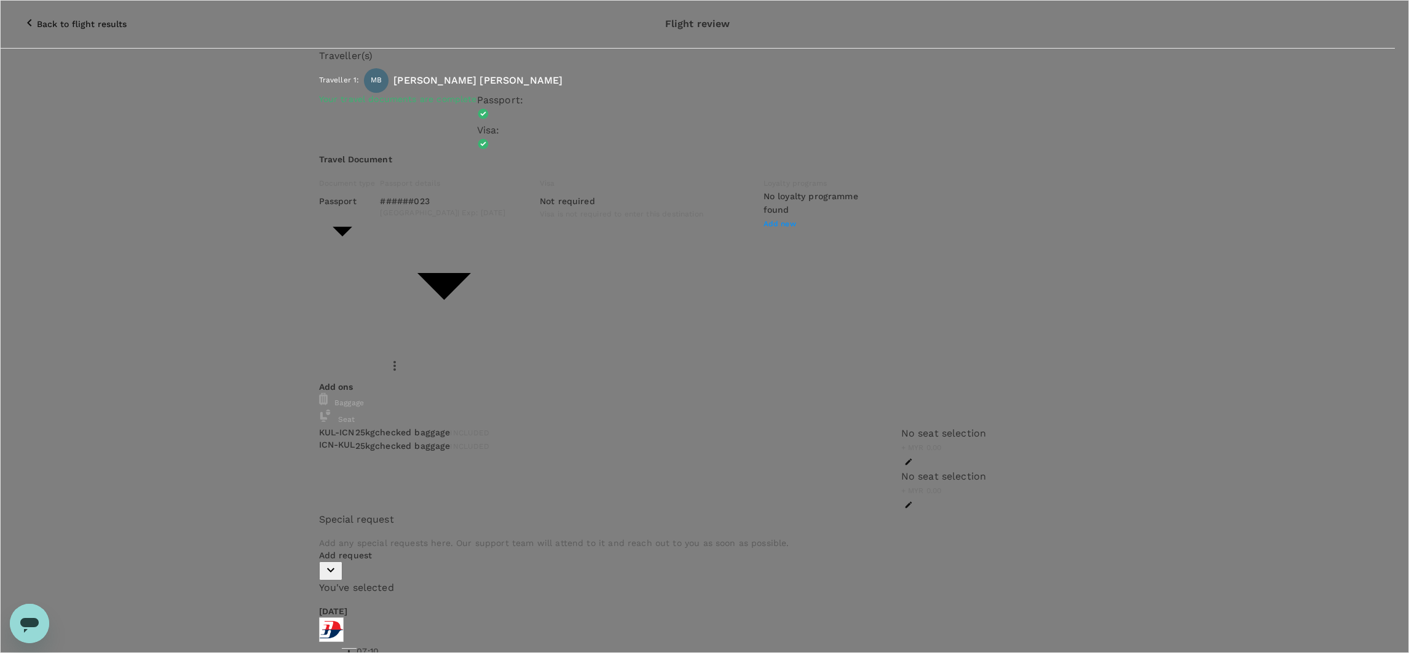
type input "9e254831-a140-43d4-90d9-f4bdc71b84d3"
paste textarea "Dear @Chathuranga Deshapriya / @Muhammad Hariz Bin Abdul Rahman, Appreciate if …"
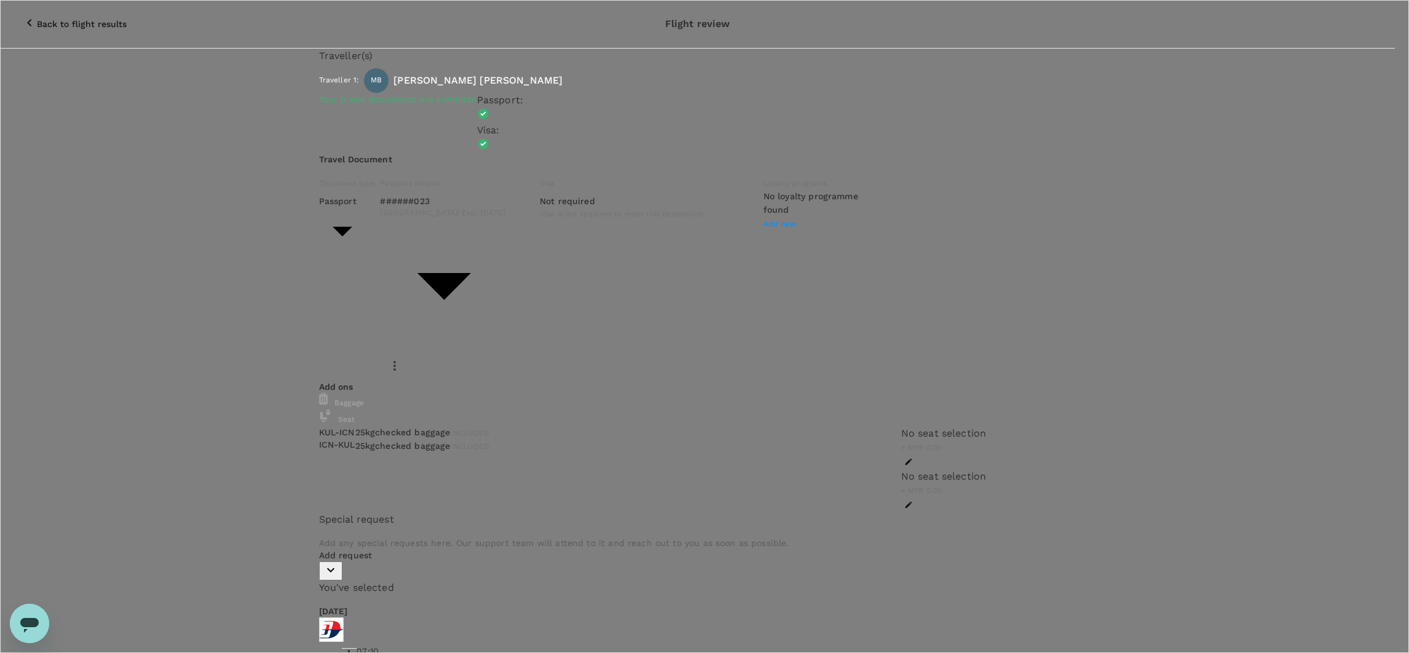
drag, startPoint x: 604, startPoint y: 200, endPoint x: 497, endPoint y: 197, distance: 107.6
type textarea "Dear Chathuranga / Hariz, Appreciate if you can review and advise on the flight…"
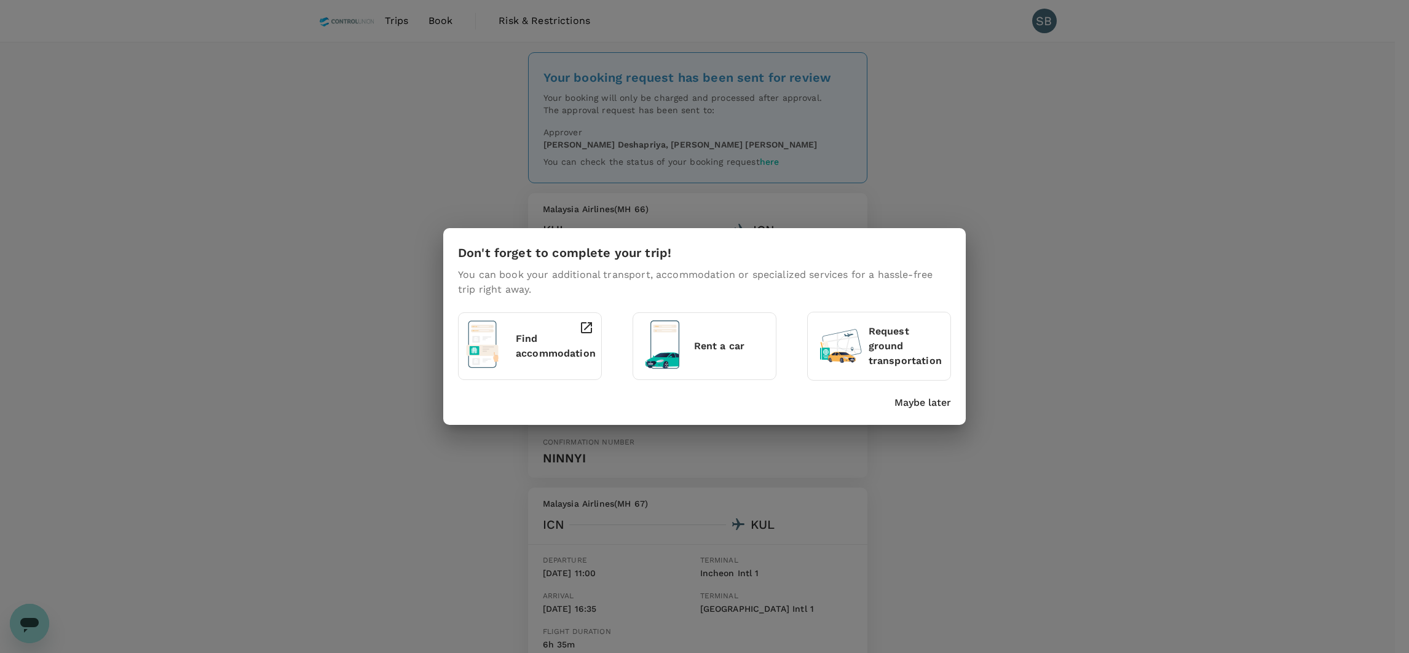
click at [919, 403] on p "Maybe later" at bounding box center [922, 402] width 57 height 15
